Goal: Task Accomplishment & Management: Manage account settings

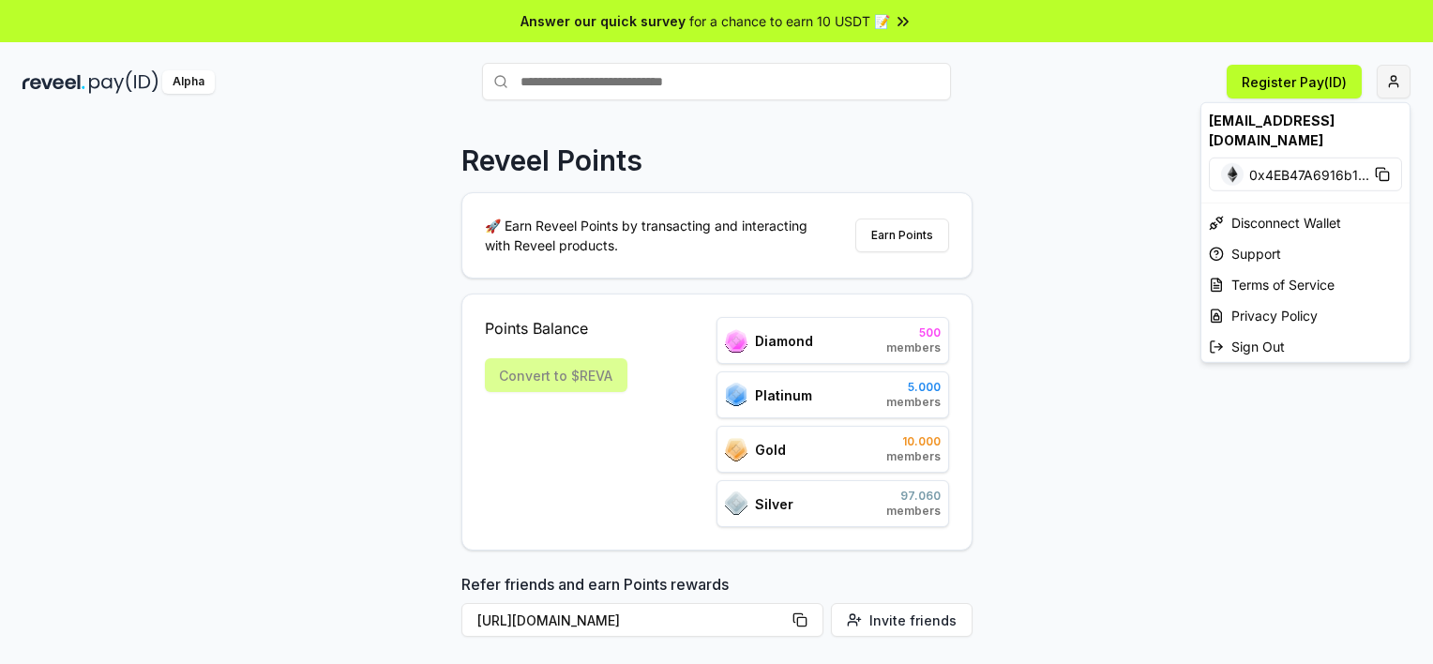
click at [1407, 82] on html "Answer our quick survey for a chance to earn 10 USDT 📝 Alpha Register Pay(ID) R…" at bounding box center [716, 332] width 1433 height 664
click at [1407, 77] on html "Answer our quick survey for a chance to earn 10 USDT 📝 Alpha Register Pay(ID) R…" at bounding box center [716, 332] width 1433 height 664
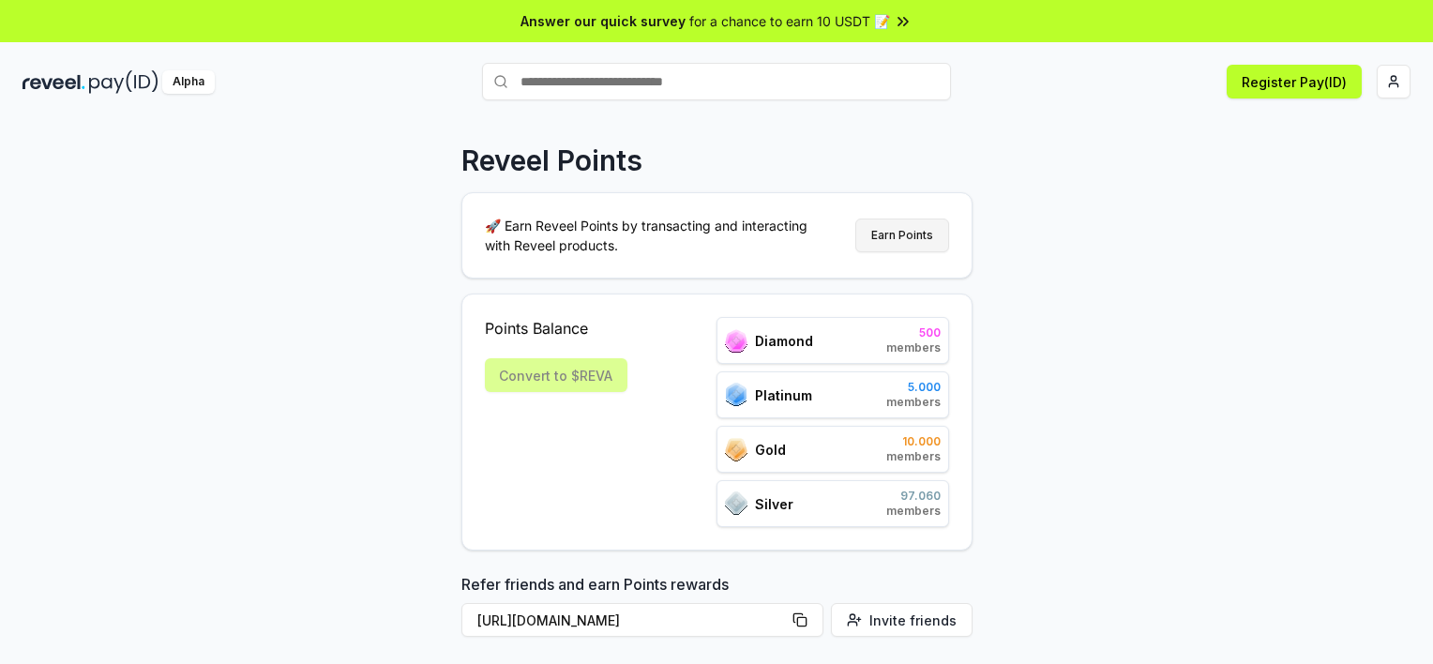
click at [923, 234] on button "Earn Points" at bounding box center [902, 235] width 94 height 34
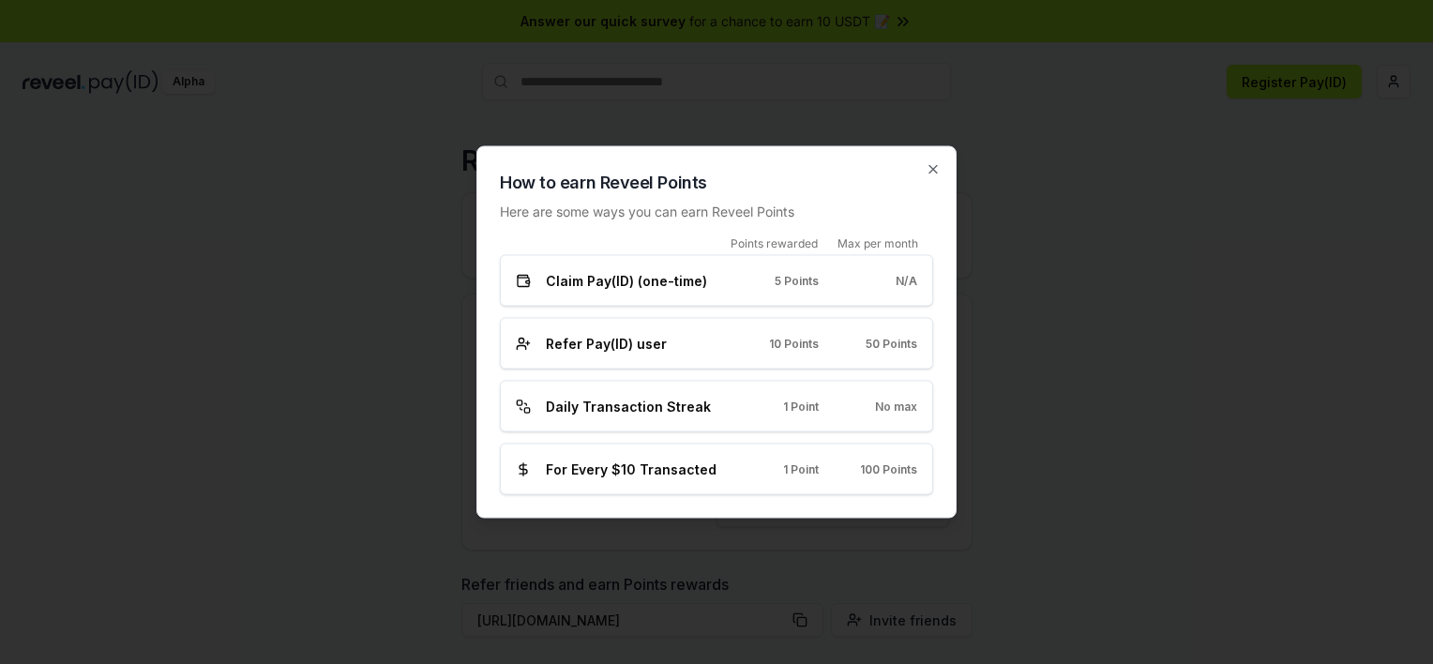
click at [943, 168] on div "How to earn Reveel Points Here are some ways you can earn Reveel Points Points …" at bounding box center [716, 332] width 480 height 372
click at [935, 169] on icon "button" at bounding box center [932, 169] width 15 height 15
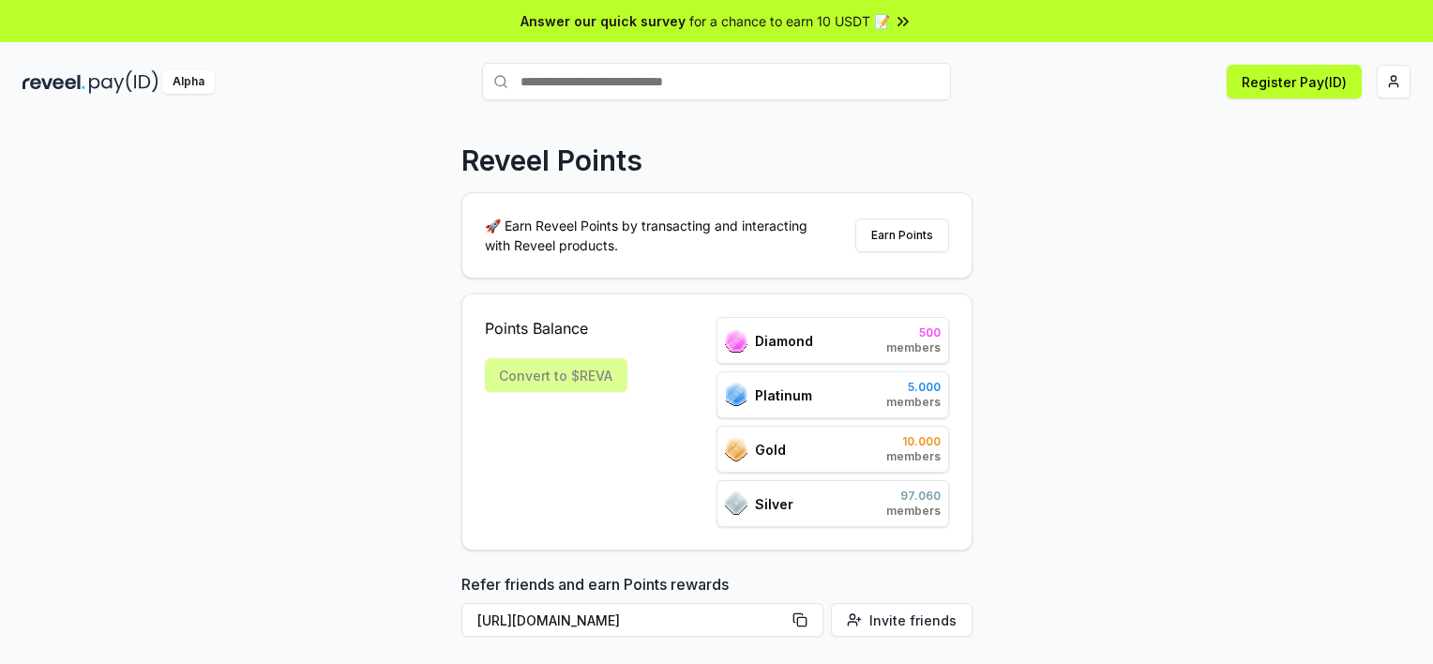
click at [549, 375] on div "Convert to $REVA" at bounding box center [556, 375] width 143 height 34
click at [1399, 79] on html "Answer our quick survey for a chance to earn 10 USDT 📝 Alpha Register Pay(ID) R…" at bounding box center [716, 332] width 1433 height 664
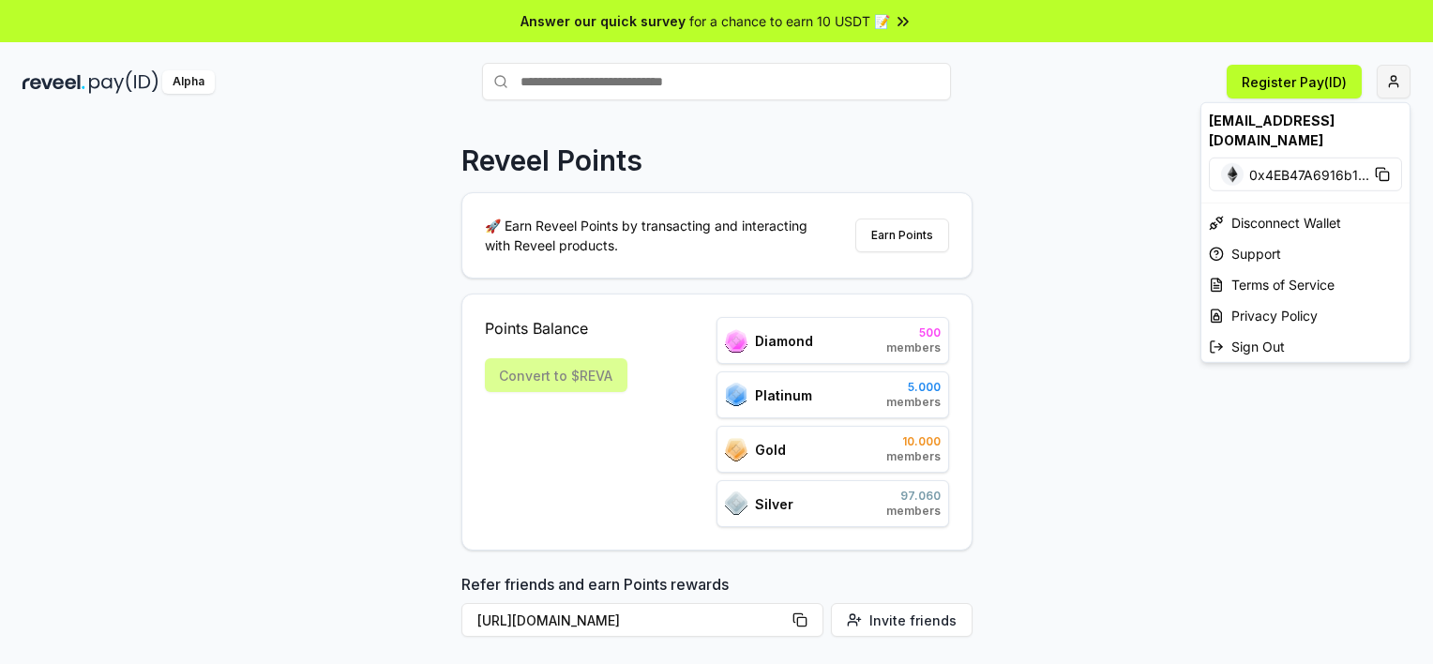
click at [1399, 79] on html "Answer our quick survey for a chance to earn 10 USDT 📝 Alpha Register Pay(ID) R…" at bounding box center [716, 332] width 1433 height 664
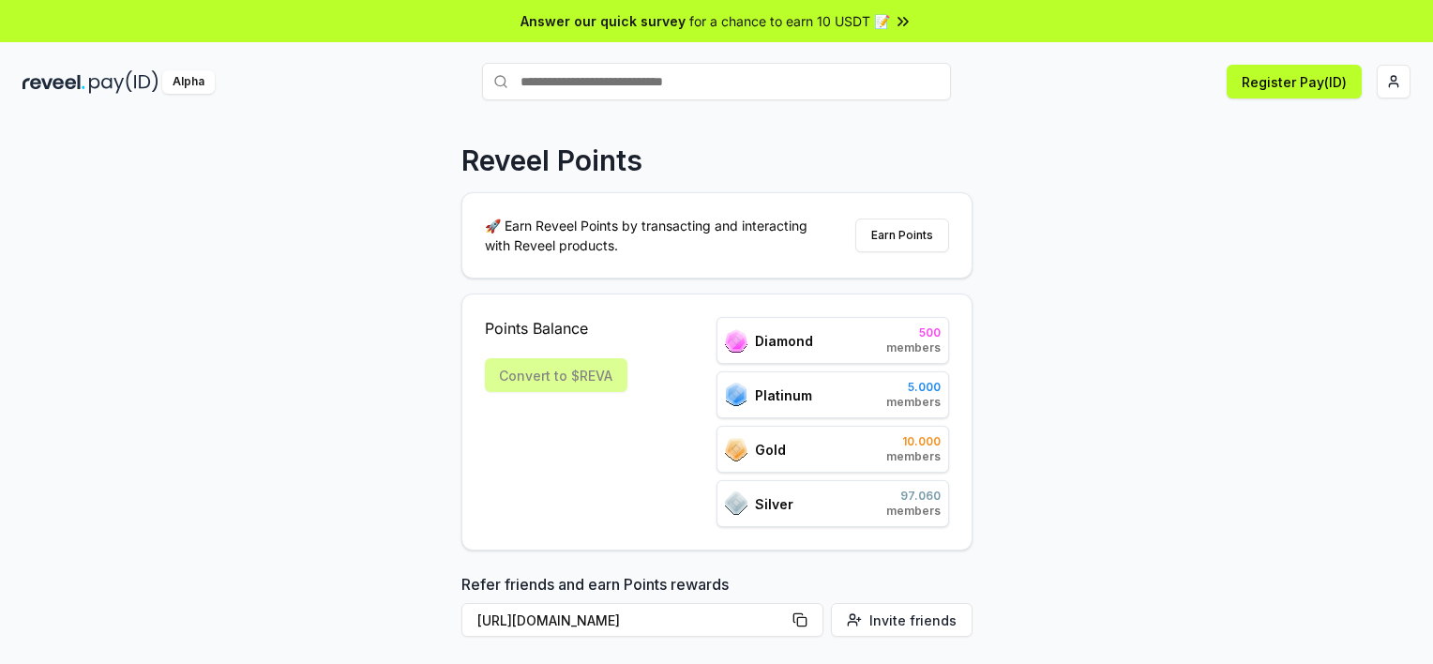
click at [683, 80] on input "text" at bounding box center [716, 82] width 469 height 38
click at [687, 77] on input "text" at bounding box center [716, 82] width 469 height 38
click at [1005, 67] on div "Register Pay(ID)" at bounding box center [1180, 82] width 459 height 34
click at [895, 233] on button "Earn Points" at bounding box center [902, 235] width 94 height 34
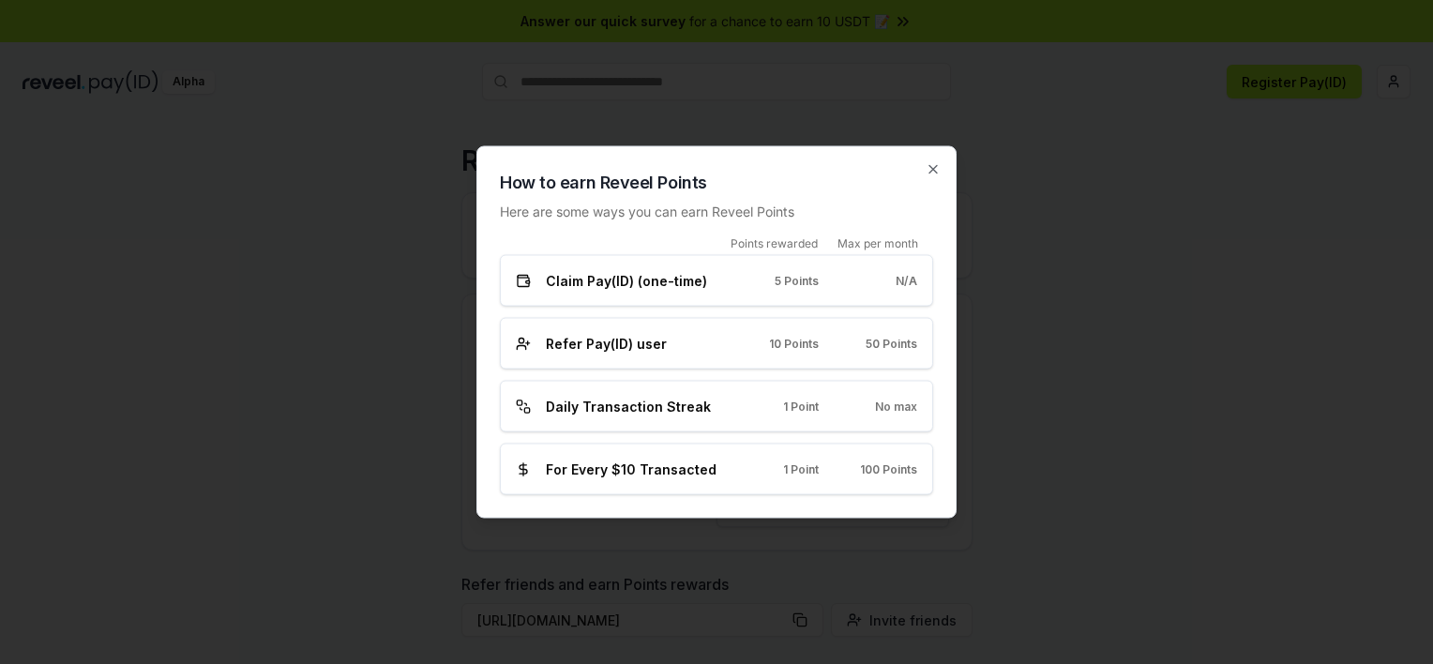
click at [832, 298] on div "Claim Pay(ID) (one-time) 5 Points N/A" at bounding box center [716, 281] width 433 height 52
click at [863, 438] on div "Points rewarded Max per month Claim Pay(ID) (one-time) 5 Points N/A Refer Pay(I…" at bounding box center [716, 365] width 433 height 259
drag, startPoint x: 863, startPoint y: 438, endPoint x: 930, endPoint y: 172, distance: 274.7
click at [930, 172] on icon "button" at bounding box center [932, 169] width 15 height 15
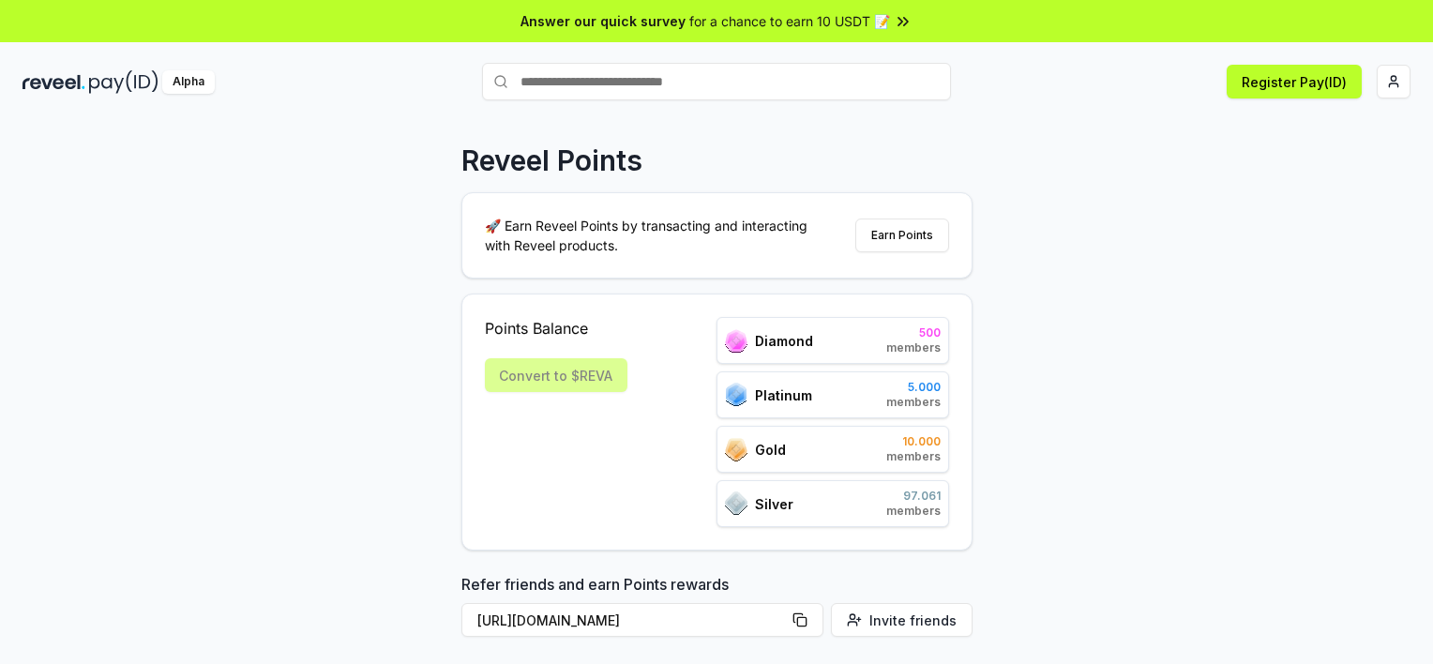
click at [191, 86] on div "Alpha" at bounding box center [188, 81] width 53 height 23
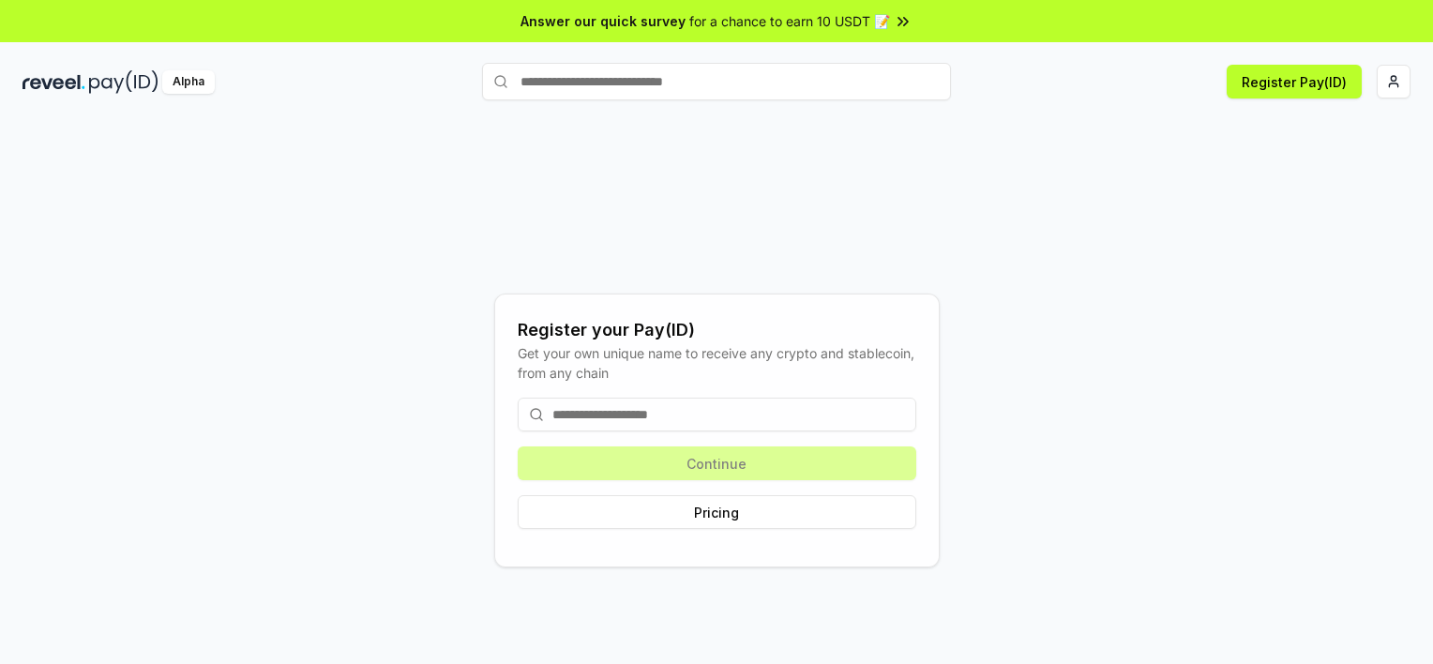
click at [85, 95] on div "Alpha Register Pay(ID)" at bounding box center [716, 81] width 1433 height 49
click at [94, 79] on img at bounding box center [123, 81] width 69 height 23
click at [733, 507] on button "Pricing" at bounding box center [717, 512] width 398 height 34
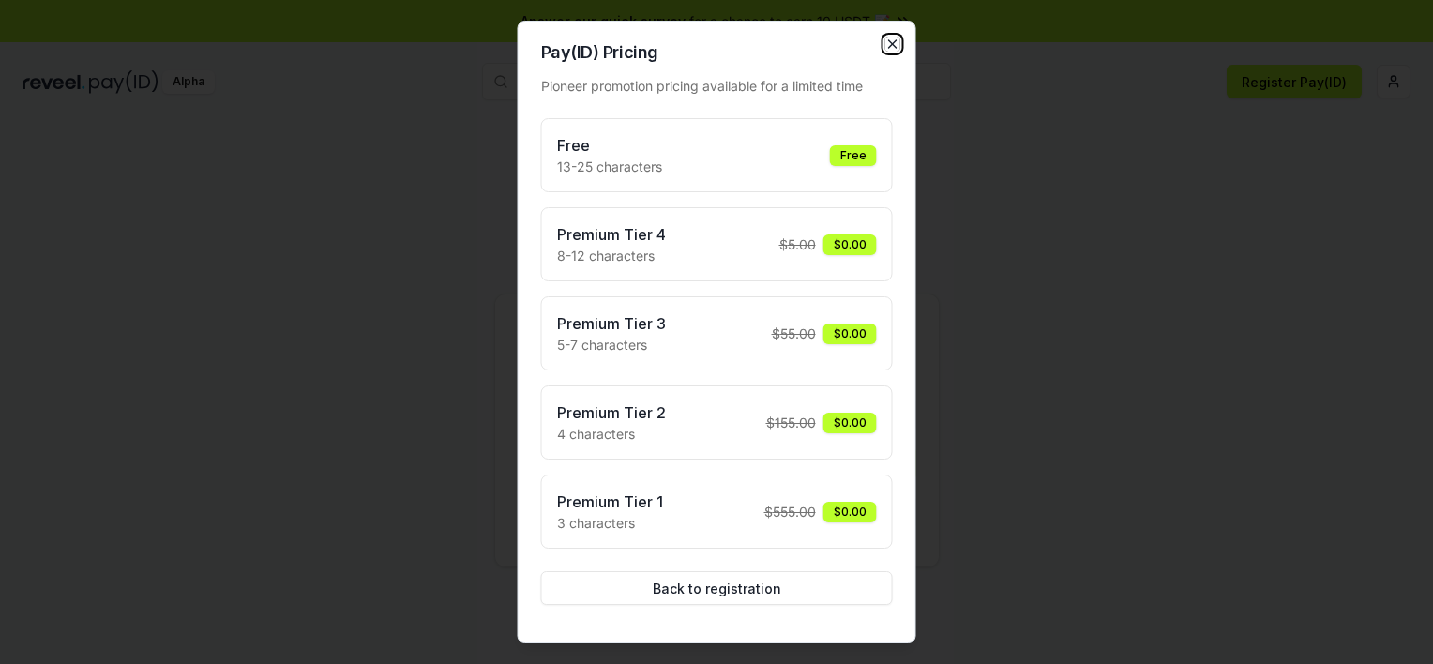
click at [894, 41] on icon "button" at bounding box center [893, 44] width 8 height 8
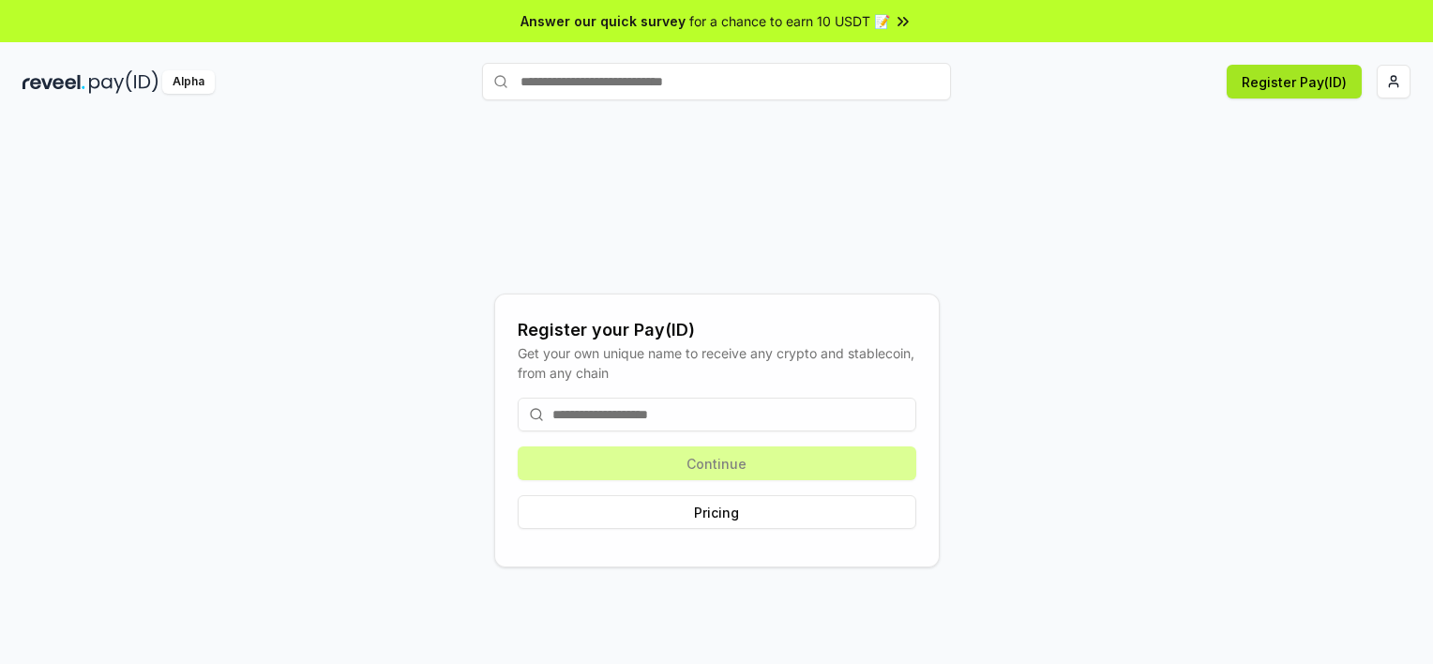
click at [1305, 81] on button "Register Pay(ID)" at bounding box center [1293, 82] width 135 height 34
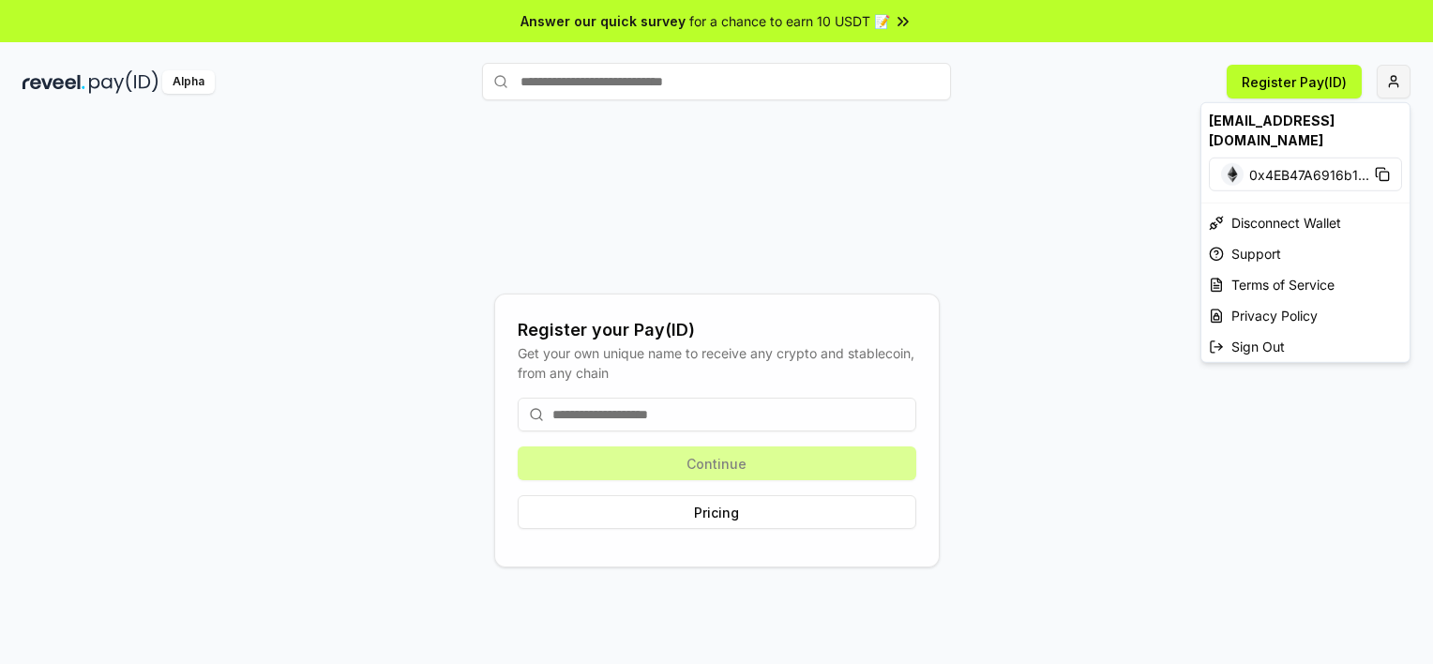
click at [1395, 85] on html "Answer our quick survey for a chance to earn 10 USDT 📝 Alpha Register Pay(ID) R…" at bounding box center [716, 332] width 1433 height 664
click at [1395, 79] on html "Answer our quick survey for a chance to earn 10 USDT 📝 Alpha Register Pay(ID) R…" at bounding box center [716, 332] width 1433 height 664
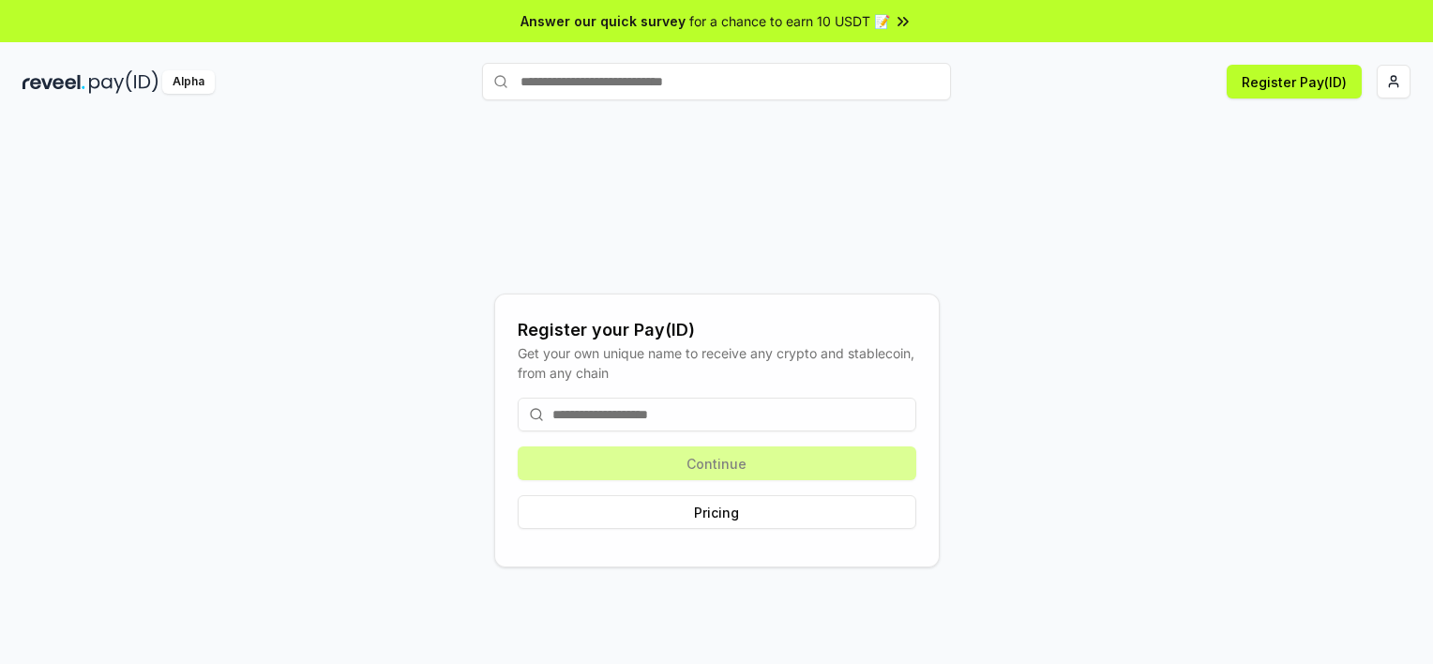
click at [623, 410] on input at bounding box center [717, 415] width 398 height 34
type input "**********"
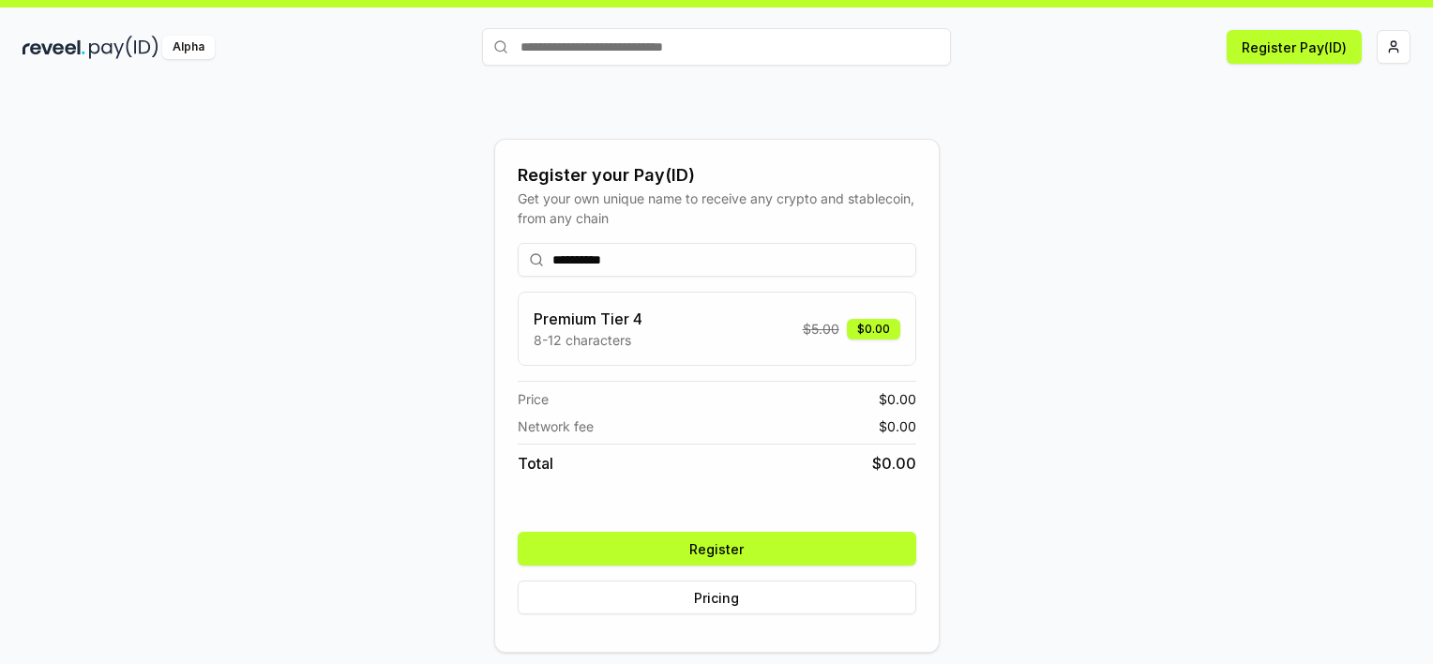
scroll to position [53, 0]
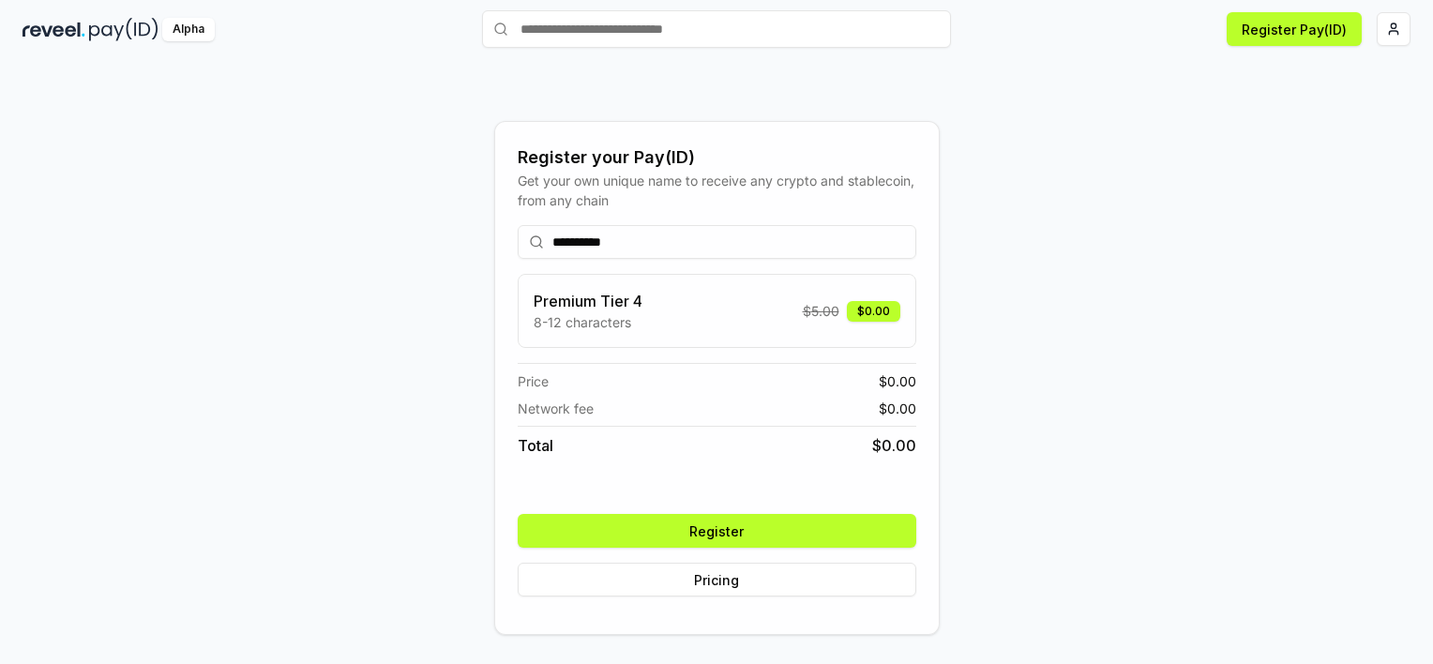
click at [696, 534] on button "Register" at bounding box center [717, 531] width 398 height 34
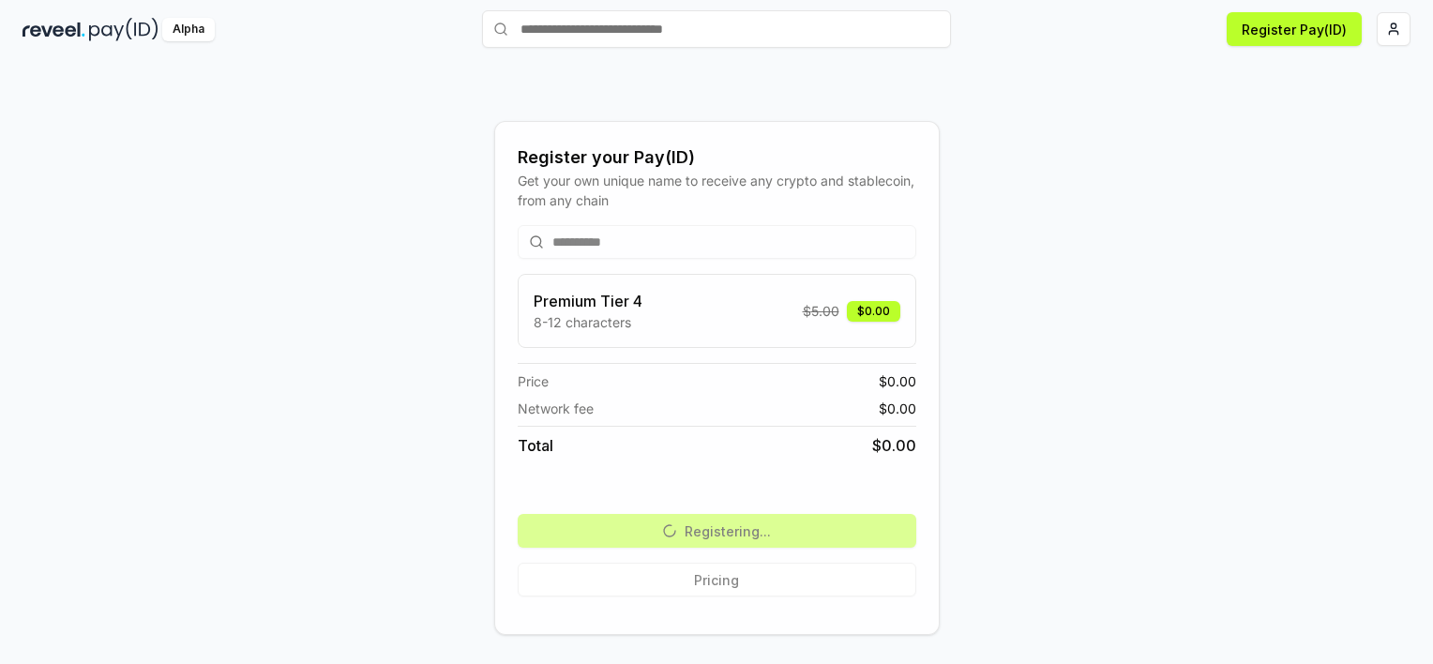
click at [105, 30] on img at bounding box center [123, 29] width 69 height 23
click at [199, 23] on div "Alpha" at bounding box center [188, 29] width 53 height 23
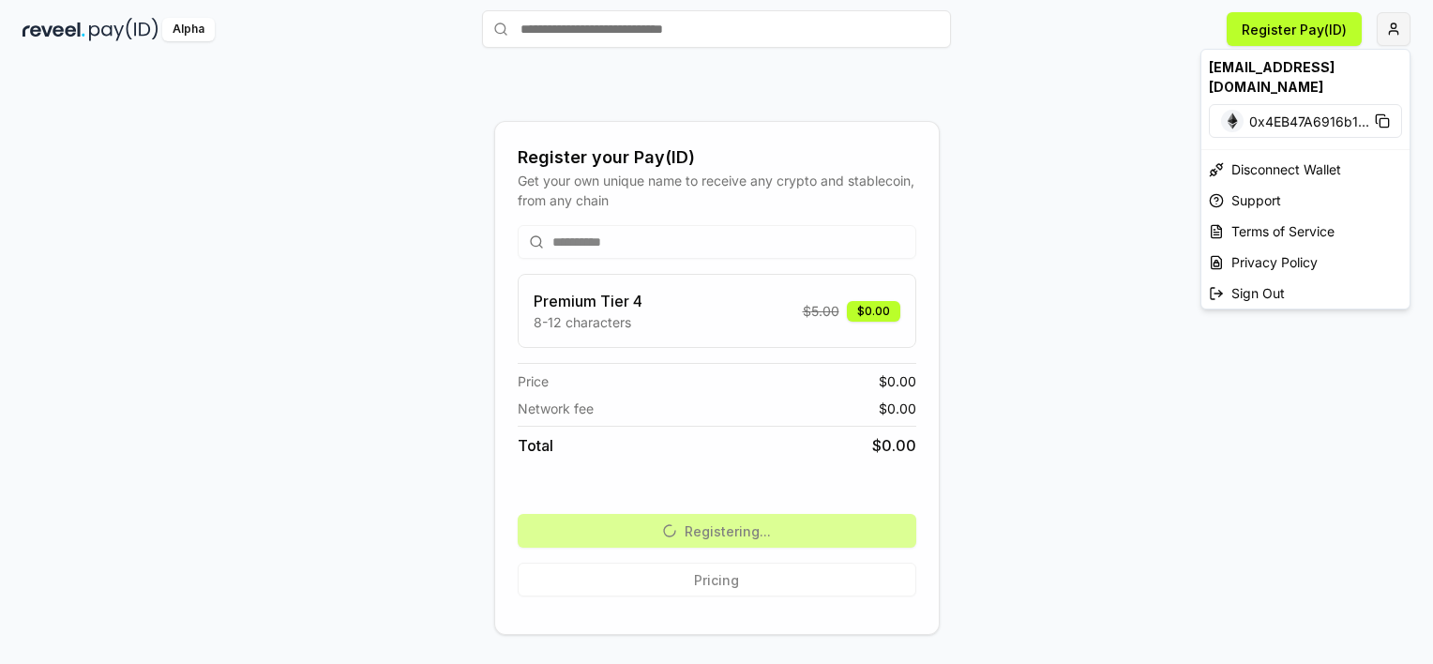
click at [1394, 22] on html "**********" at bounding box center [716, 332] width 1433 height 664
click at [1012, 140] on html "**********" at bounding box center [716, 332] width 1433 height 664
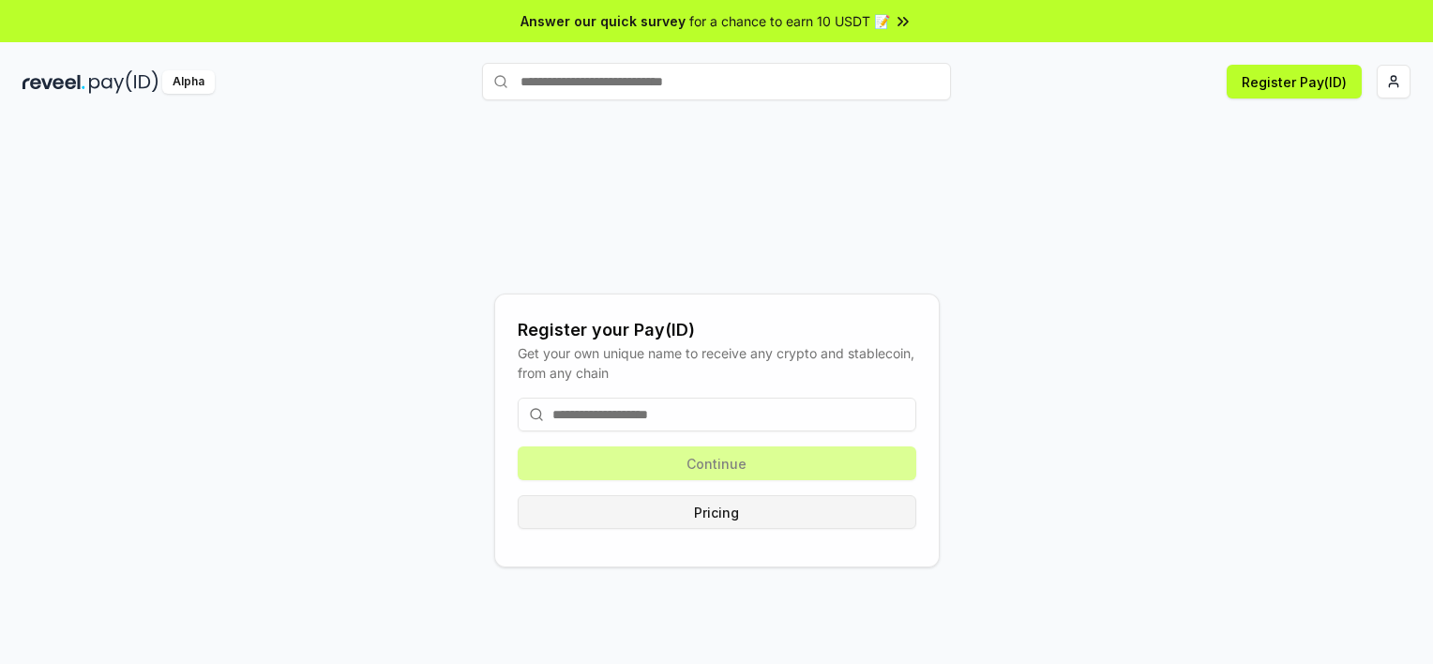
click at [730, 506] on button "Pricing" at bounding box center [717, 512] width 398 height 34
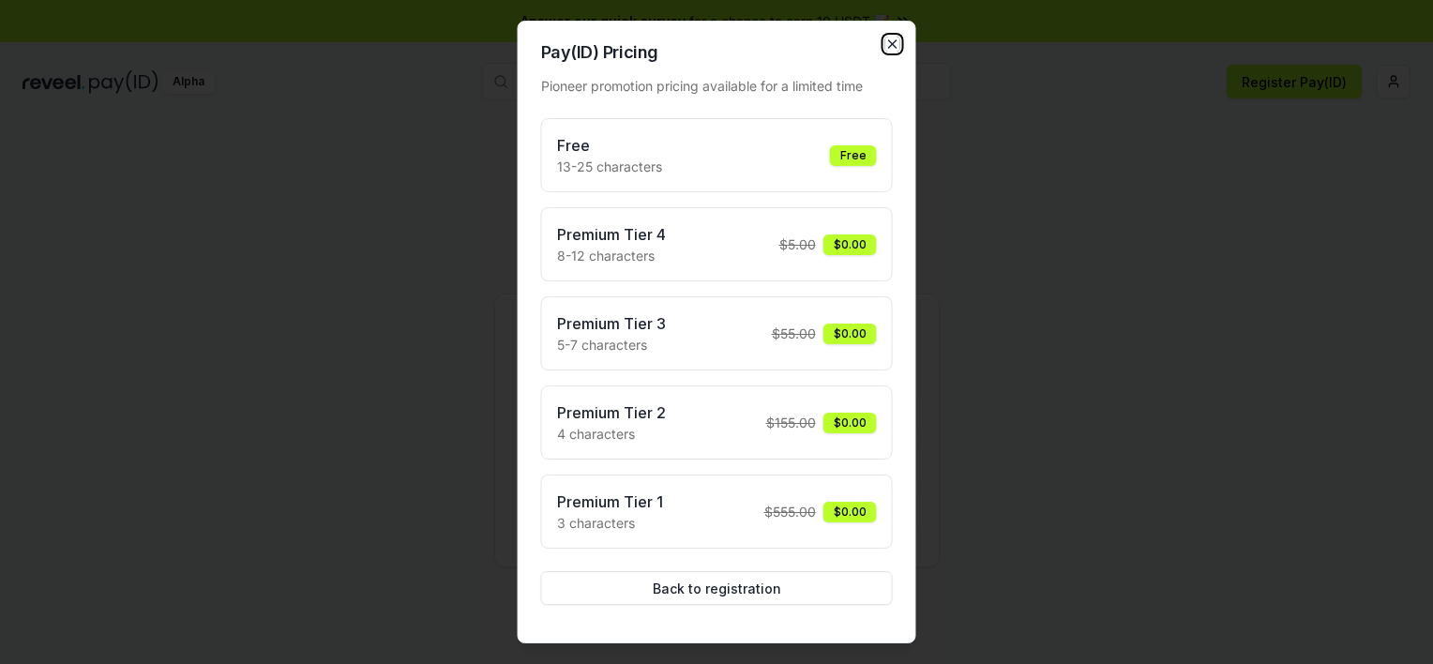
click at [893, 47] on icon "button" at bounding box center [892, 44] width 15 height 15
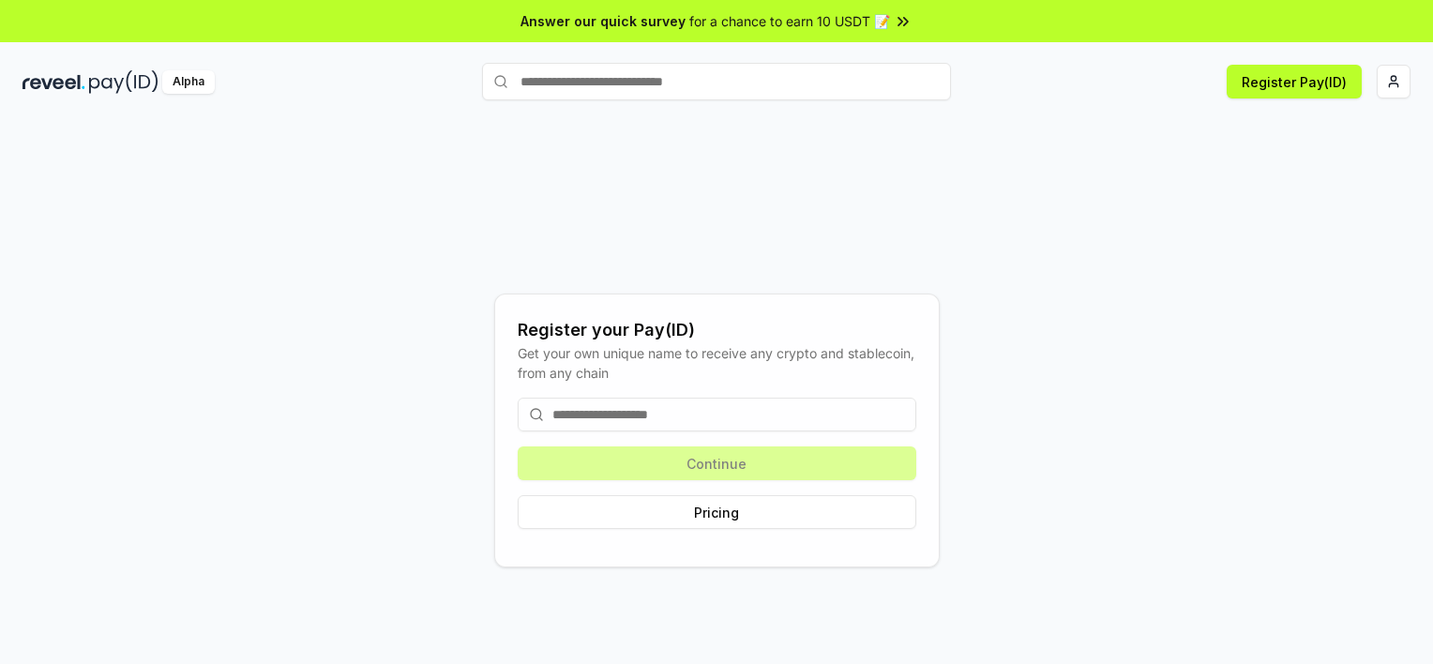
click at [1065, 259] on div "Register your Pay(ID) Get your own unique name to receive any crypto and stable…" at bounding box center [717, 430] width 1388 height 574
click at [1246, 88] on button "Register Pay(ID)" at bounding box center [1293, 82] width 135 height 34
click at [1388, 87] on html "Answer our quick survey for a chance to earn 10 USDT 📝 Alpha Register Pay(ID) R…" at bounding box center [716, 332] width 1433 height 664
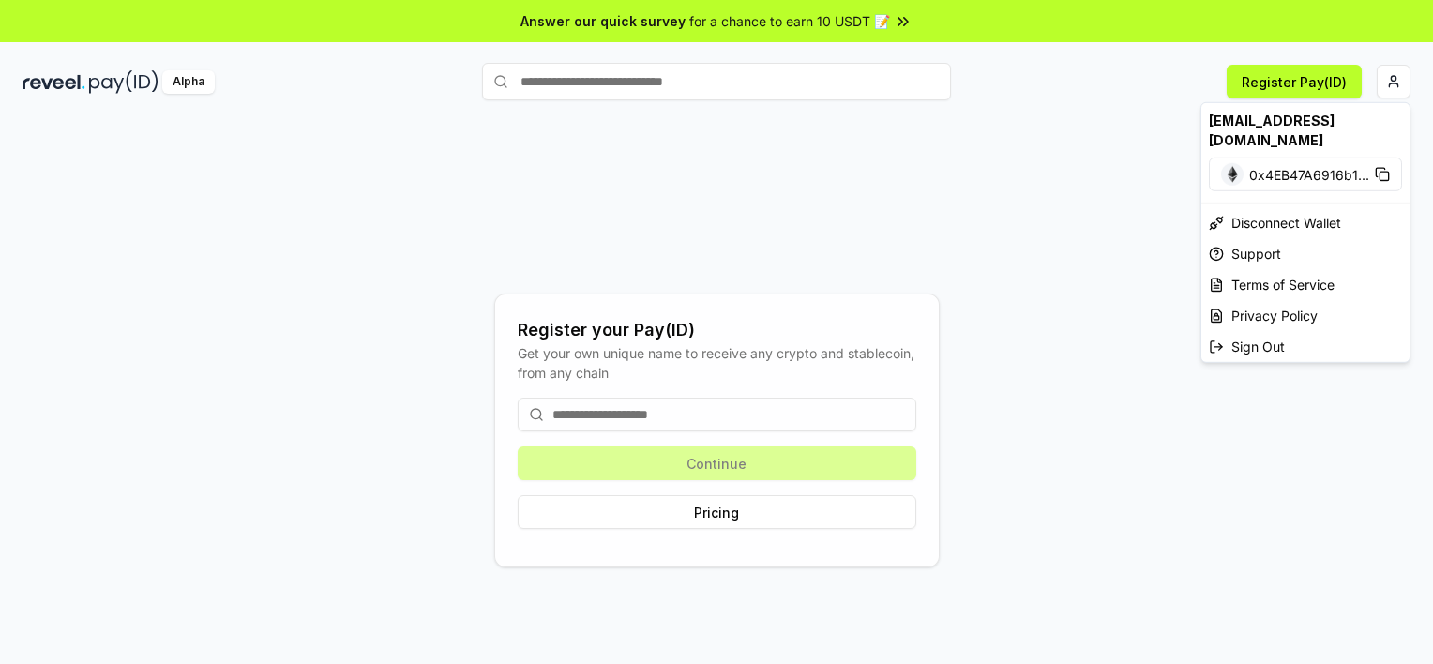
click at [1391, 80] on html "Answer our quick survey for a chance to earn 10 USDT 📝 Alpha Register Pay(ID) R…" at bounding box center [716, 332] width 1433 height 664
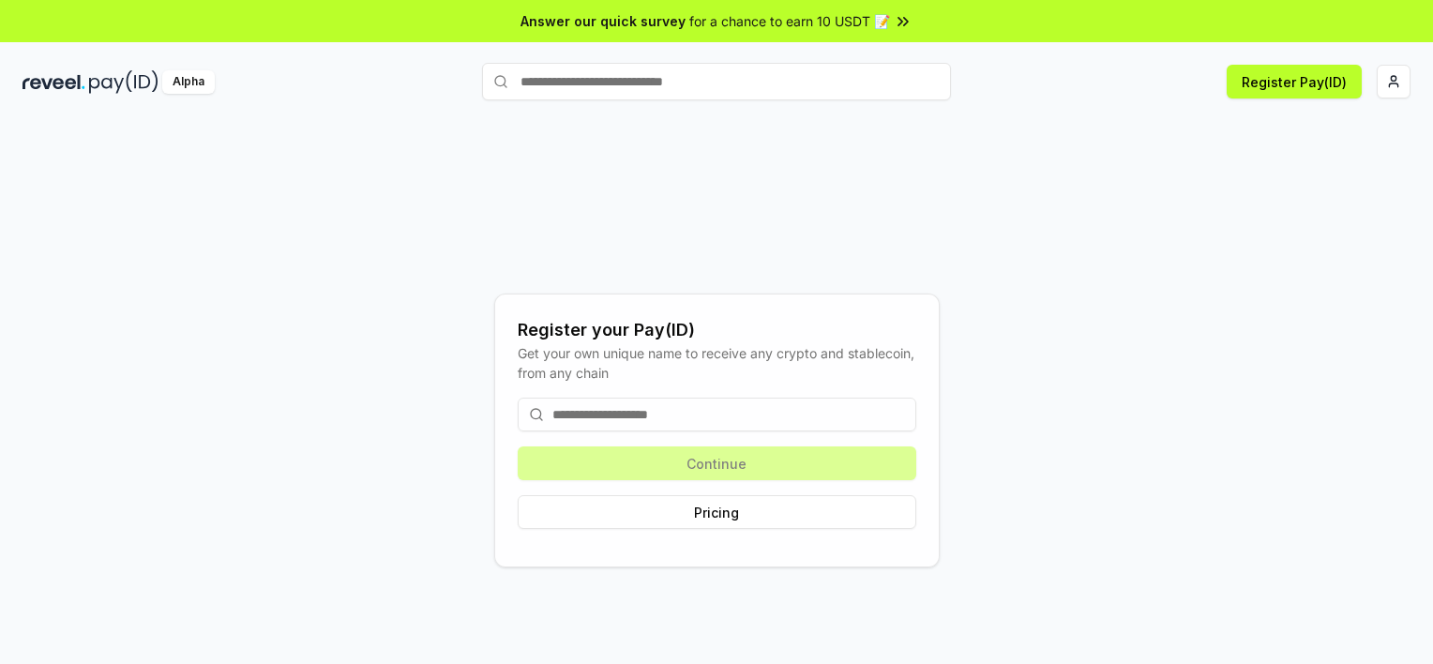
click at [209, 83] on div "Alpha" at bounding box center [188, 81] width 53 height 23
click at [641, 416] on input at bounding box center [717, 415] width 398 height 34
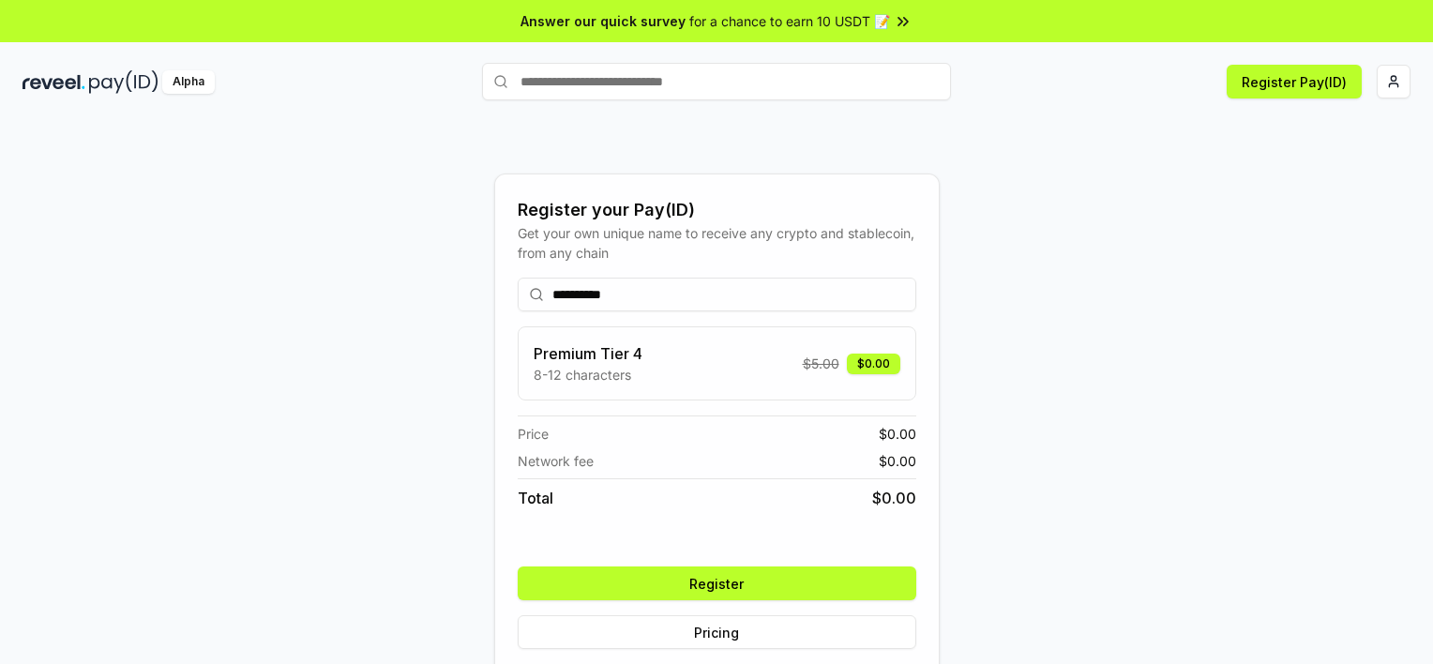
drag, startPoint x: 677, startPoint y: 294, endPoint x: 445, endPoint y: 294, distance: 231.6
click at [446, 296] on div "**********" at bounding box center [717, 430] width 1388 height 574
type input "**********"
click at [1055, 319] on div "**********" at bounding box center [717, 430] width 1388 height 574
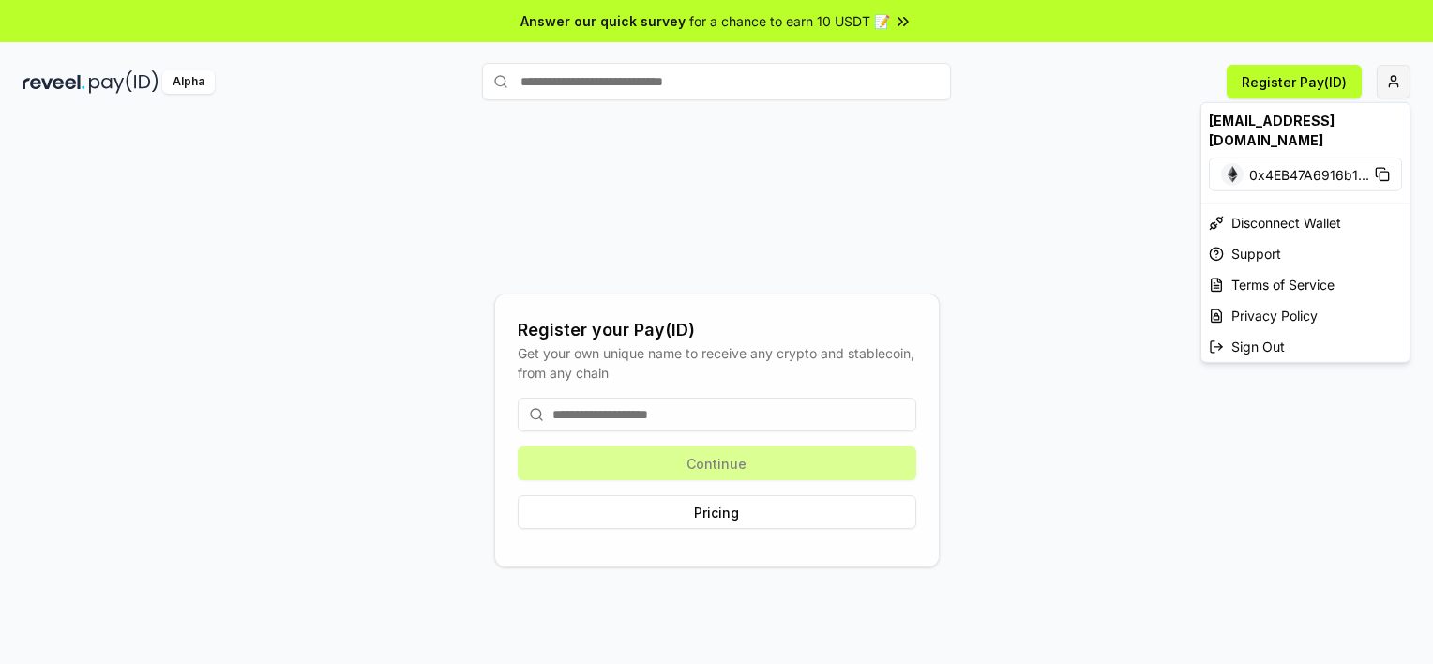
click at [1393, 83] on html "Answer our quick survey for a chance to earn 10 USDT 📝 Alpha Register Pay(ID) R…" at bounding box center [716, 332] width 1433 height 664
click at [1320, 207] on div "Disconnect Wallet" at bounding box center [1305, 222] width 208 height 31
click at [1391, 83] on html "Answer our quick survey for a chance to earn 10 USDT 📝 Alpha Register Pay(ID) R…" at bounding box center [716, 332] width 1433 height 664
click at [1068, 163] on html "Answer our quick survey for a chance to earn 10 USDT 📝 Alpha Register Pay(ID) R…" at bounding box center [716, 332] width 1433 height 664
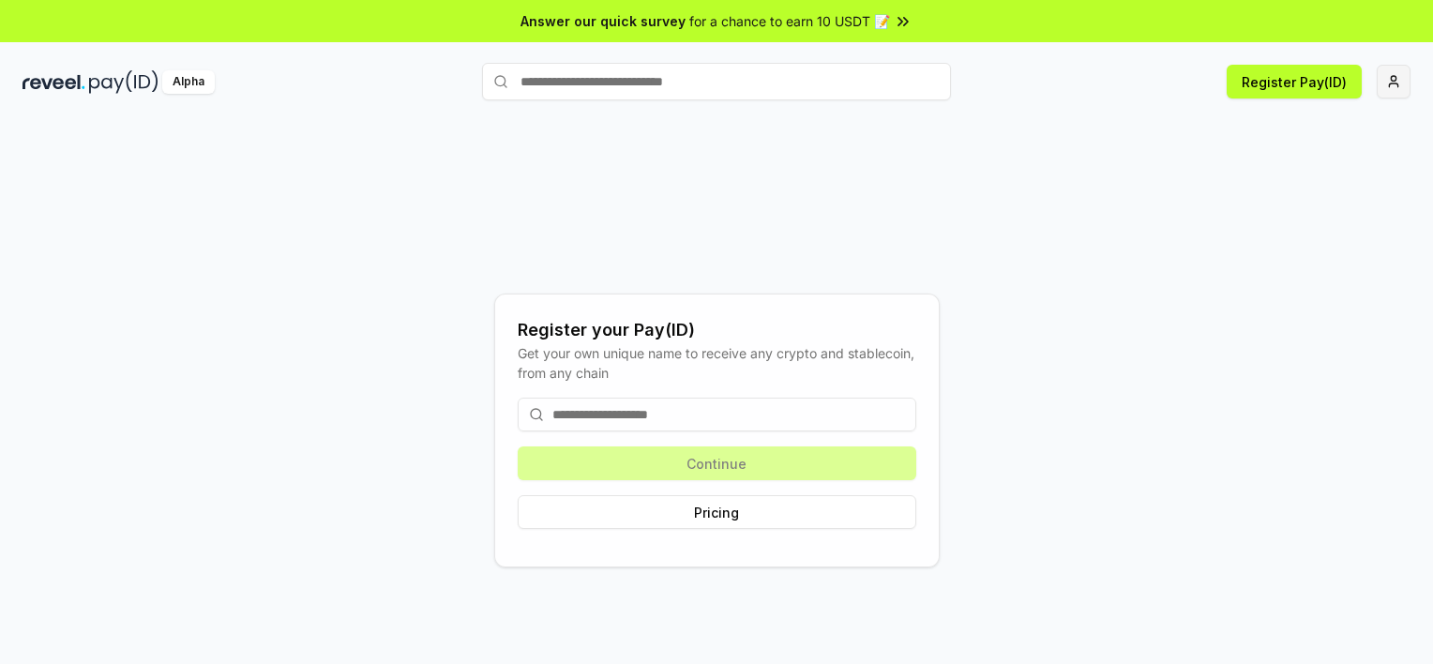
click at [1395, 74] on html "Answer our quick survey for a chance to earn 10 USDT 📝 Alpha Register Pay(ID) R…" at bounding box center [716, 332] width 1433 height 664
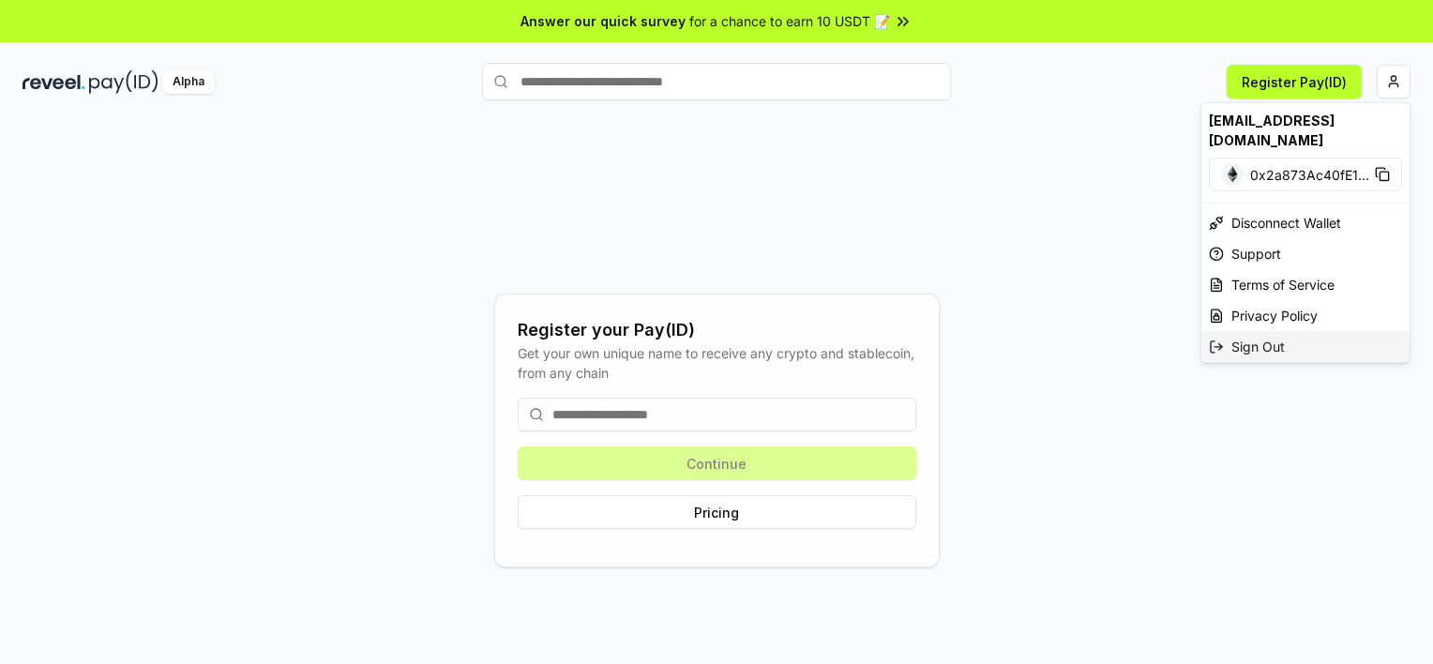
click at [1271, 331] on div "Sign Out" at bounding box center [1305, 346] width 208 height 31
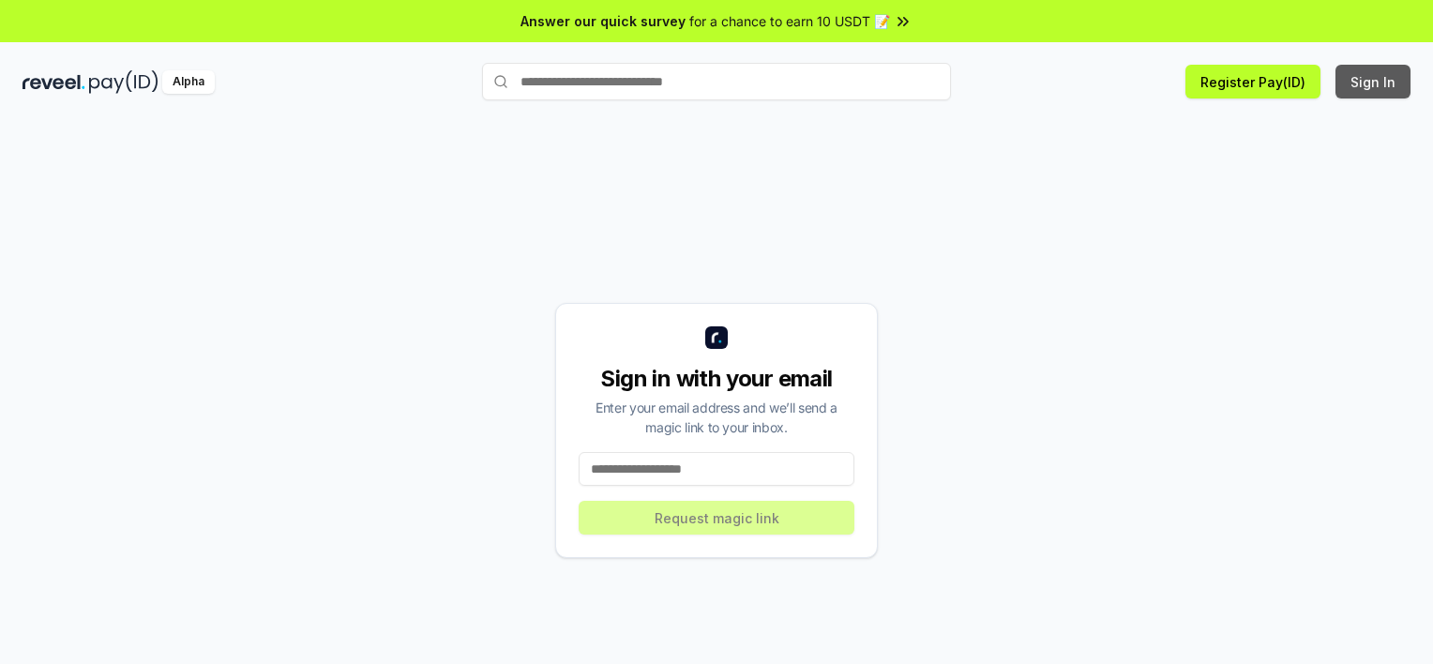
click at [1367, 82] on button "Sign In" at bounding box center [1372, 82] width 75 height 34
click at [699, 467] on input at bounding box center [716, 469] width 276 height 34
type input "**********"
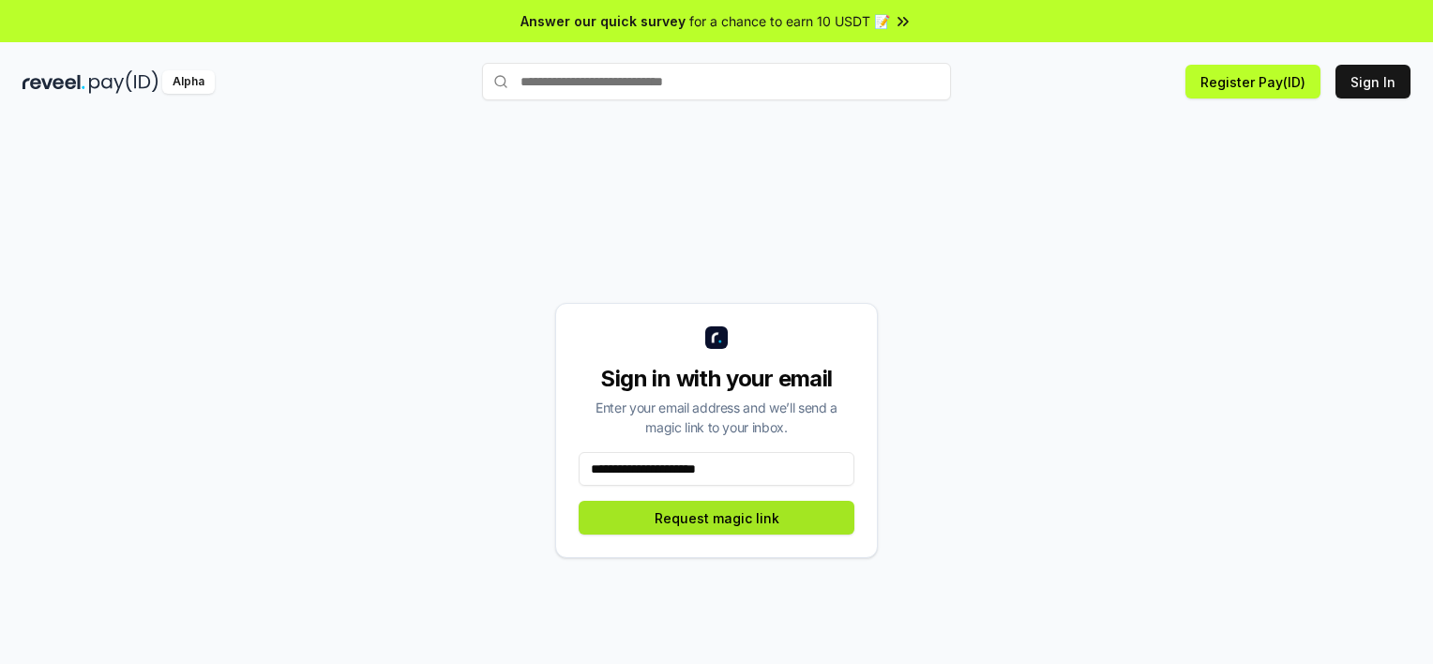
click at [731, 514] on button "Request magic link" at bounding box center [716, 518] width 276 height 34
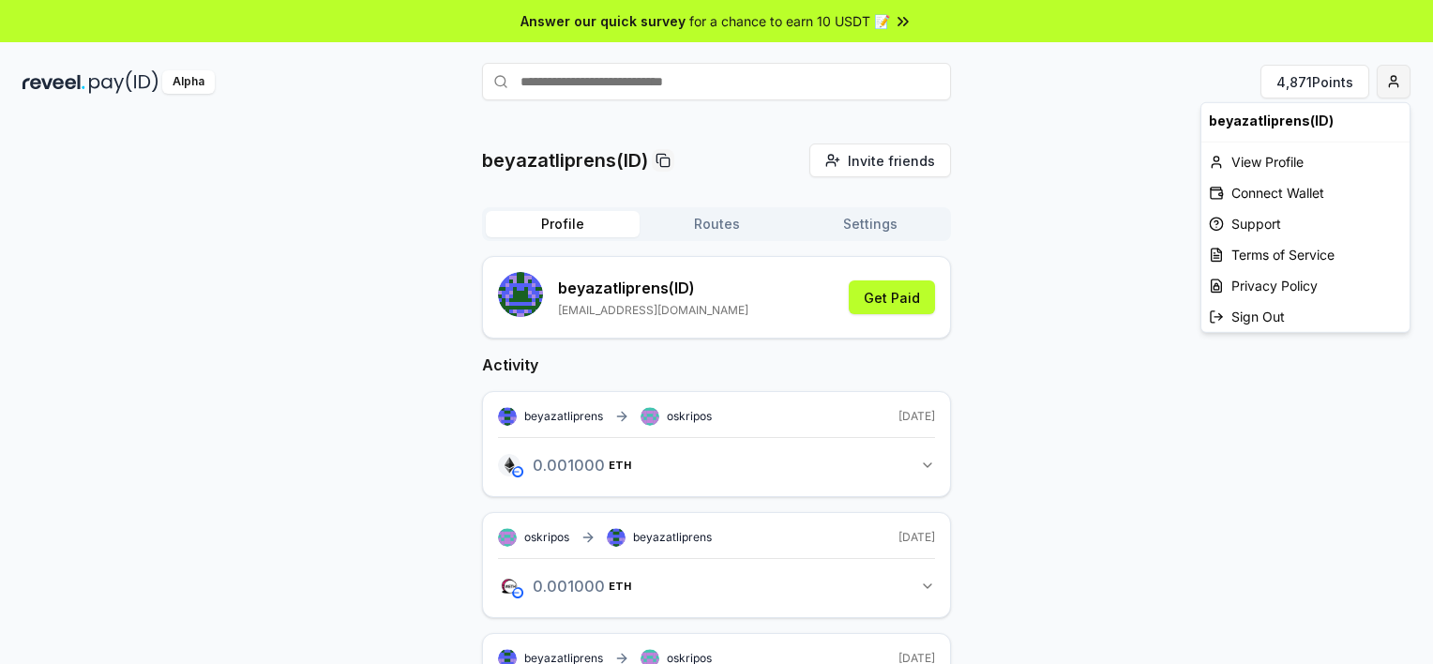
click at [1403, 77] on html "Answer our quick survey for a chance to earn 10 USDT 📝 Alpha 4,871 Points beyaz…" at bounding box center [716, 332] width 1433 height 664
click at [1263, 192] on div "Connect Wallet" at bounding box center [1305, 192] width 208 height 31
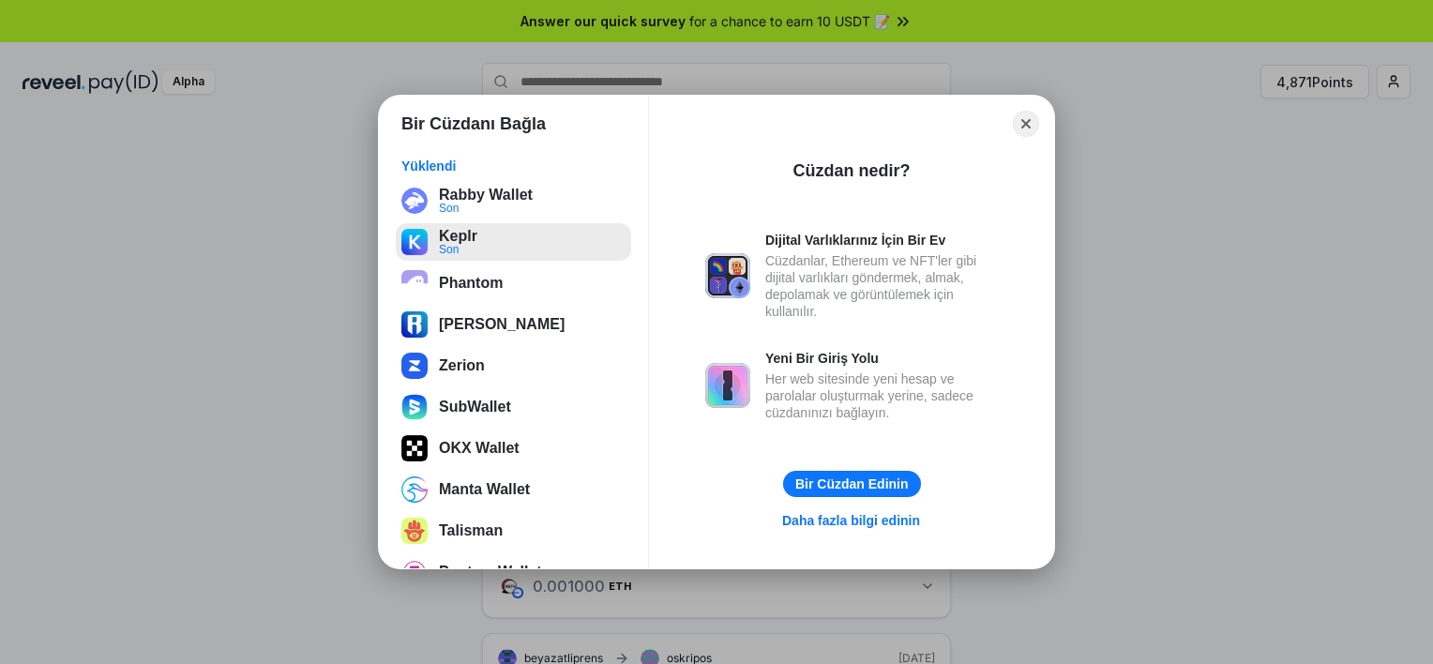
click at [565, 246] on button "Keplr Son" at bounding box center [513, 242] width 235 height 38
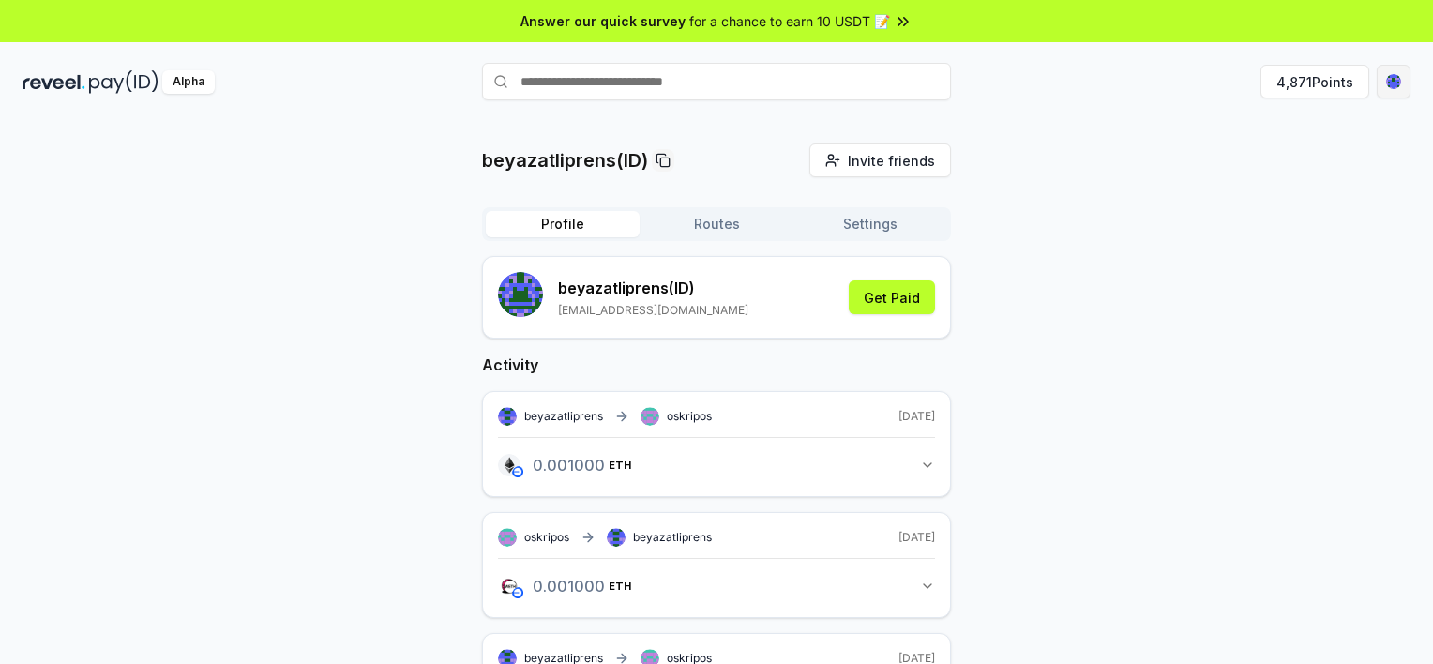
click at [1399, 75] on html "Answer our quick survey for a chance to earn 10 USDT 📝 Alpha 4,871 Points beyaz…" at bounding box center [716, 332] width 1433 height 664
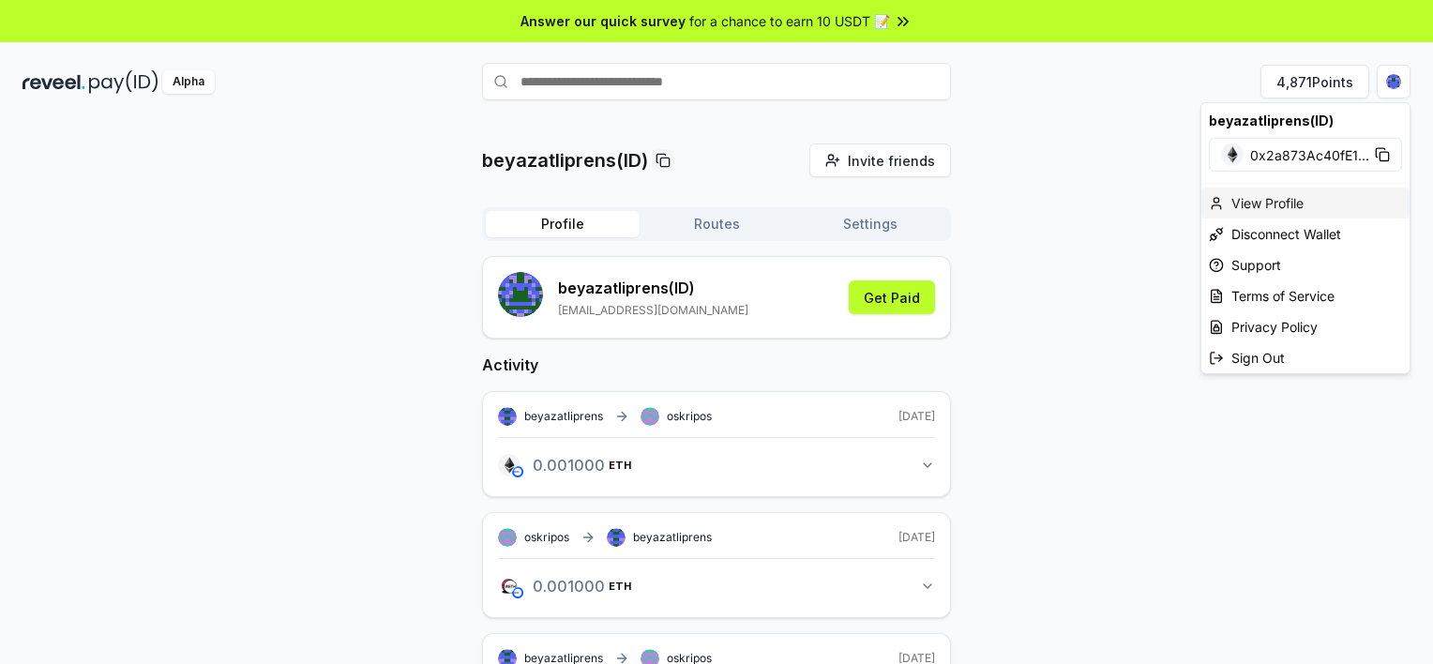
click at [1259, 199] on div "View Profile" at bounding box center [1305, 203] width 208 height 31
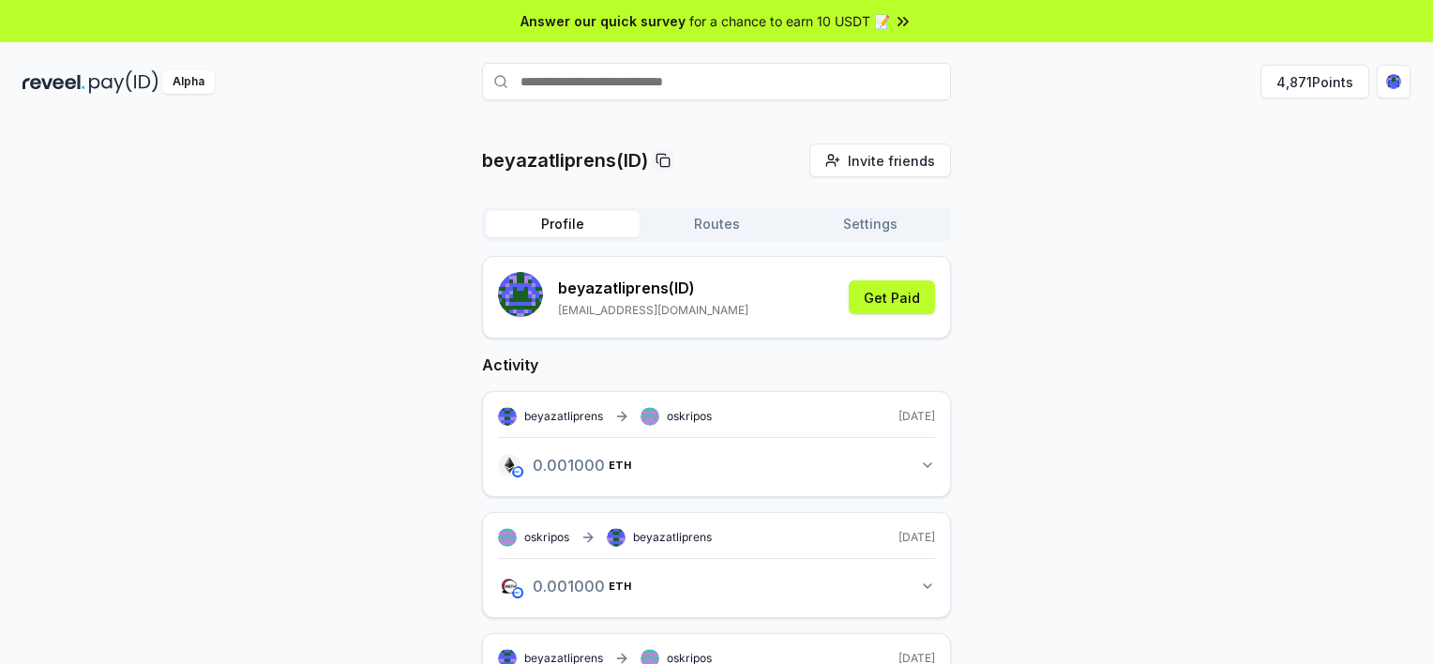
click at [731, 226] on button "Routes" at bounding box center [716, 224] width 154 height 26
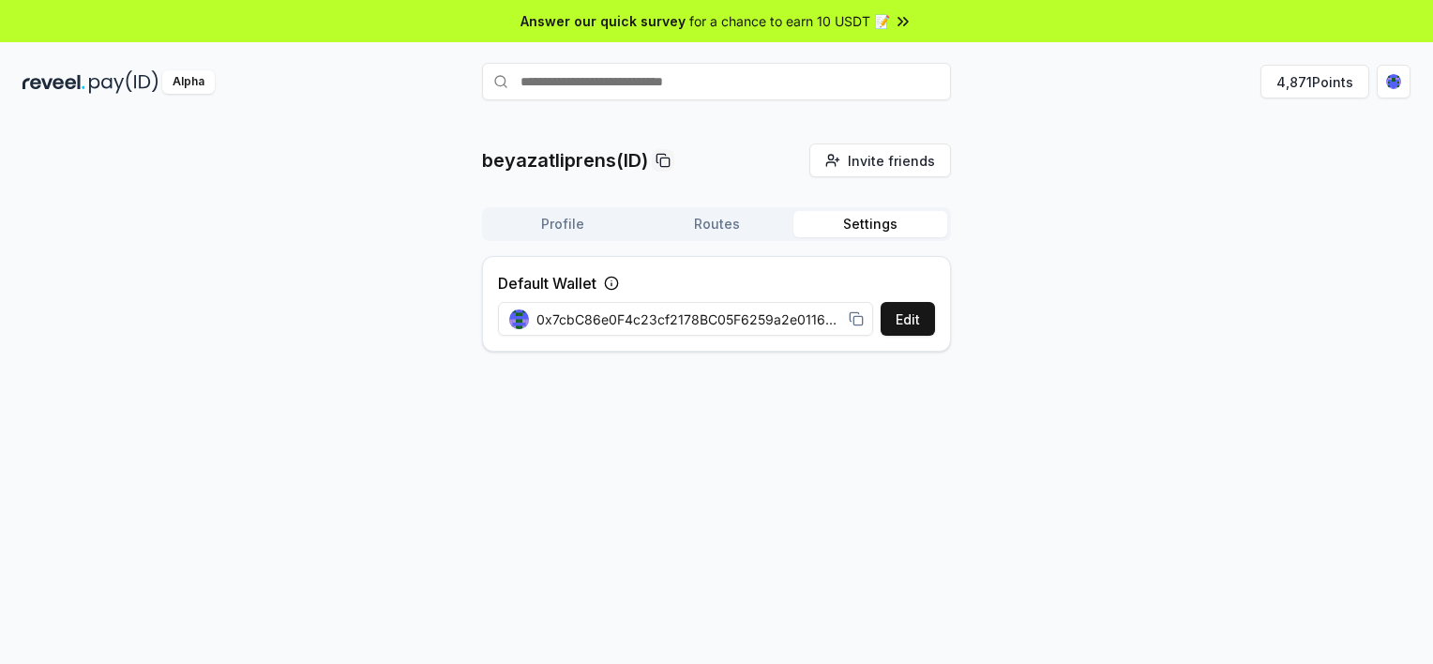
click at [864, 214] on button "Settings" at bounding box center [870, 224] width 154 height 26
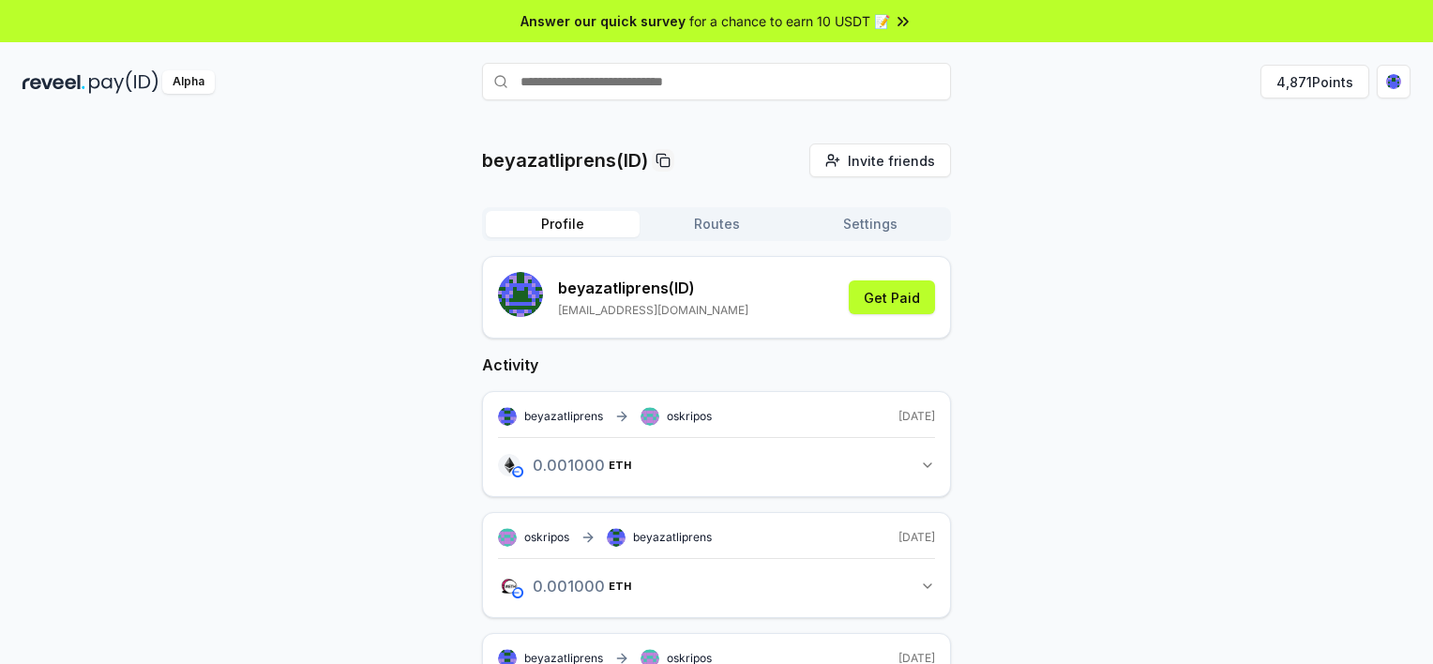
click at [566, 220] on button "Profile" at bounding box center [563, 224] width 154 height 26
click at [1402, 82] on html "Answer our quick survey for a chance to earn 10 USDT 📝 Alpha 4,871 Points beyaz…" at bounding box center [716, 332] width 1433 height 664
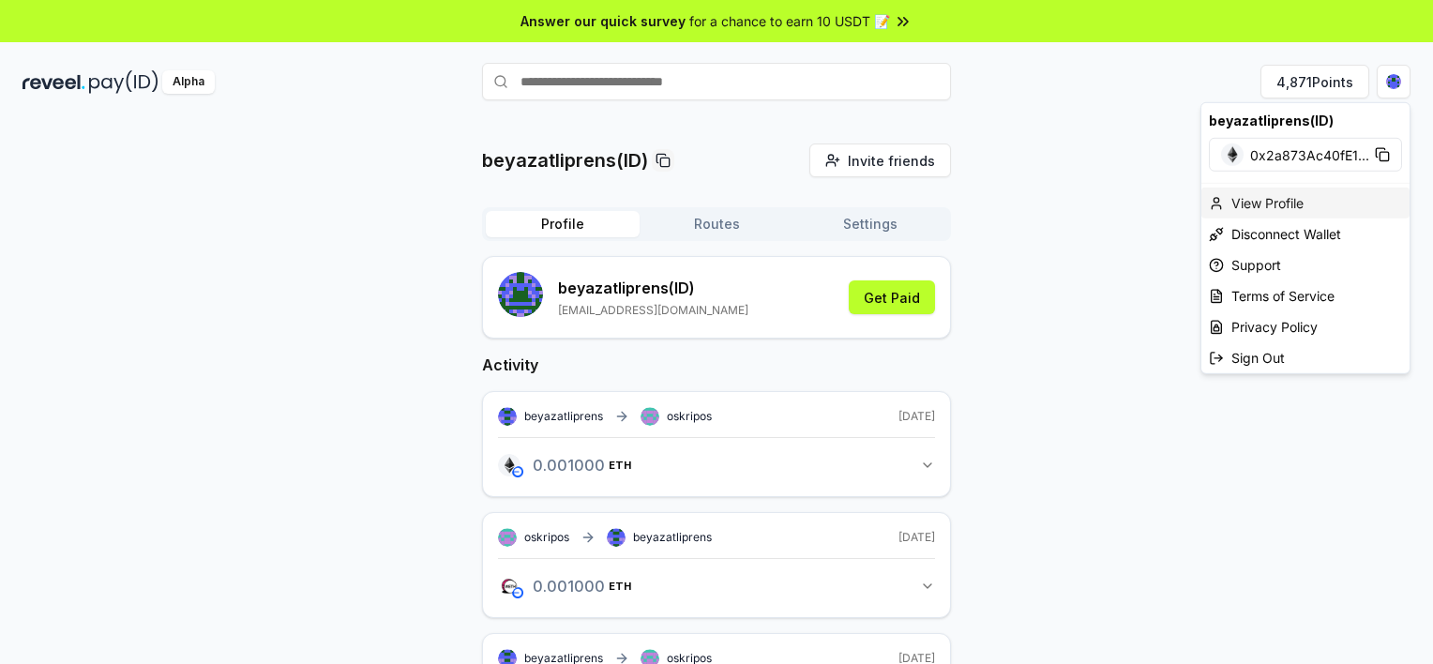
click at [1274, 199] on div "View Profile" at bounding box center [1305, 203] width 208 height 31
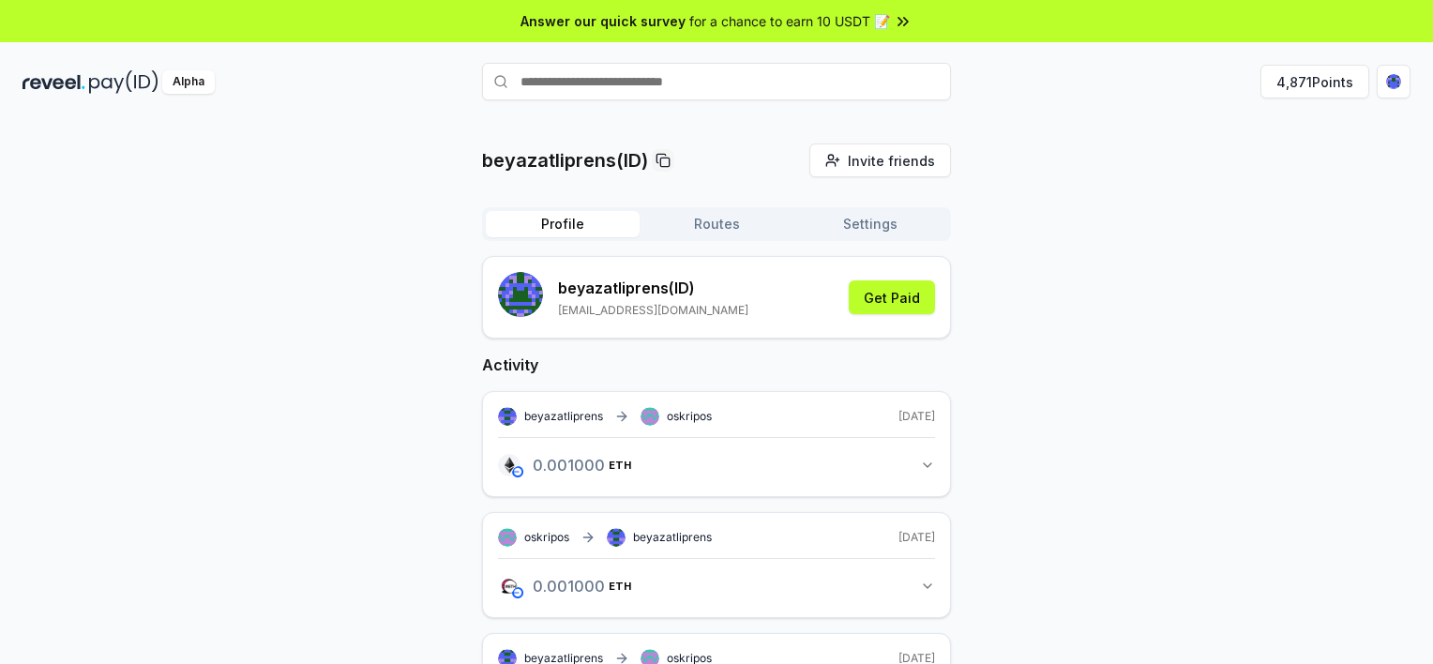
click at [172, 79] on div "Alpha" at bounding box center [188, 81] width 53 height 23
click at [1317, 84] on button "4,871 Points" at bounding box center [1314, 82] width 109 height 34
